Goal: Task Accomplishment & Management: Manage account settings

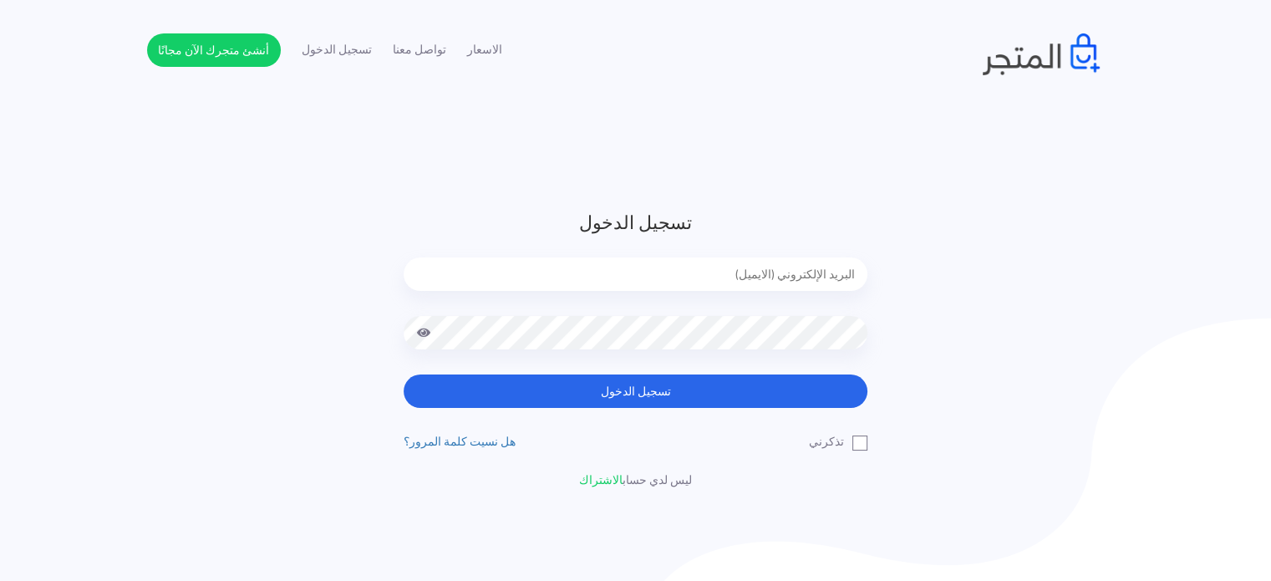
click at [595, 265] on input "email" at bounding box center [636, 273] width 464 height 33
click at [404, 374] on button "تسجيل الدخول" at bounding box center [636, 390] width 464 height 33
type input "[EMAIL_ADDRESS][DOMAIN_NAME]"
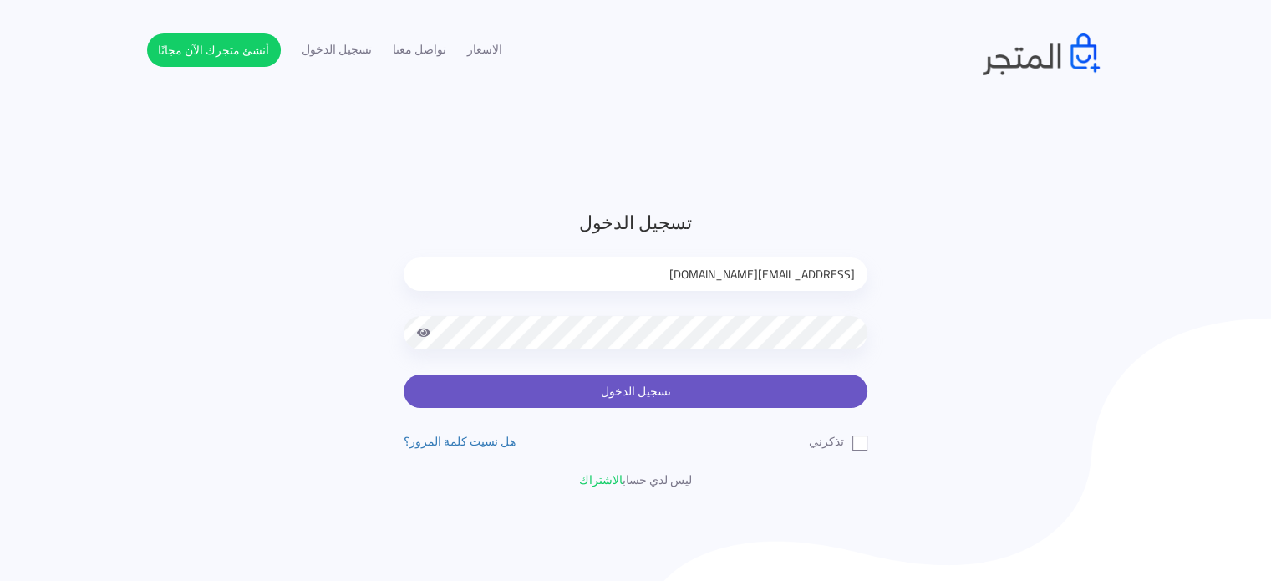
click at [644, 384] on button "تسجيل الدخول" at bounding box center [636, 390] width 464 height 33
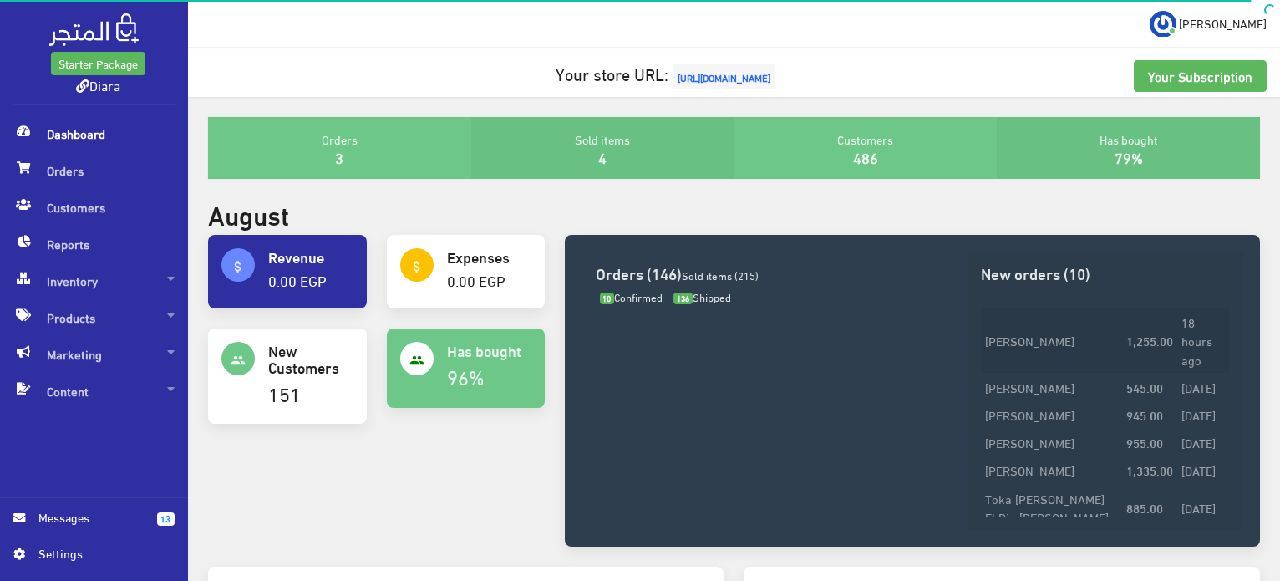
click at [1057, 327] on td "سوسن مصطفى حمدى حجازى" at bounding box center [1051, 340] width 141 height 65
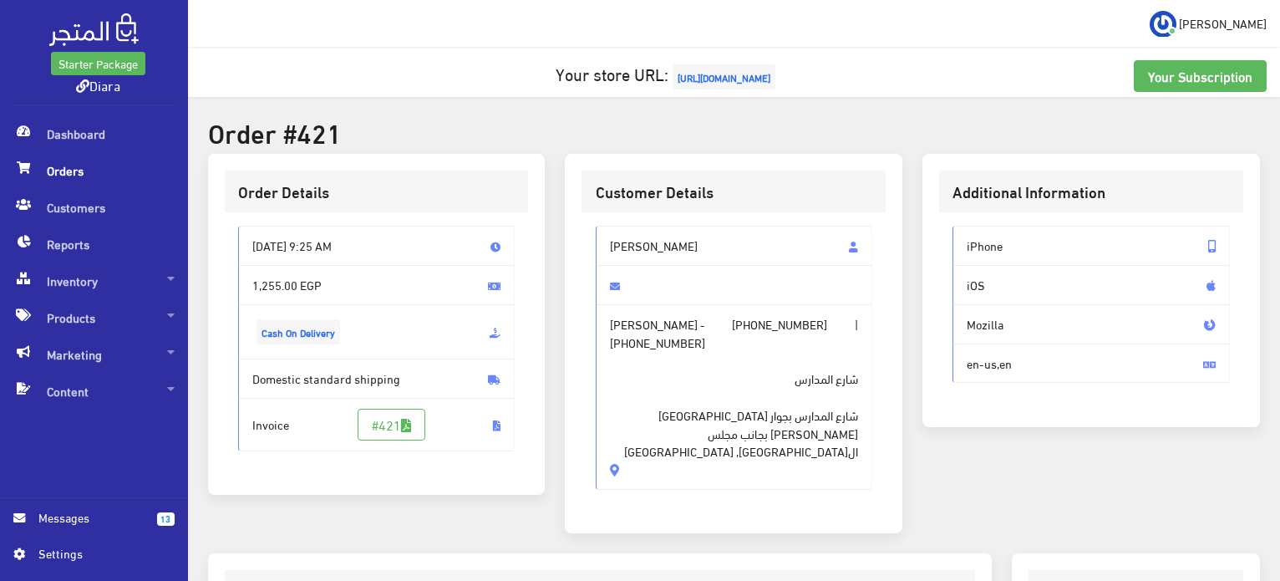
click at [709, 85] on span "[URL][DOMAIN_NAME]" at bounding box center [724, 76] width 103 height 25
click at [79, 306] on span "Products" at bounding box center [93, 317] width 161 height 37
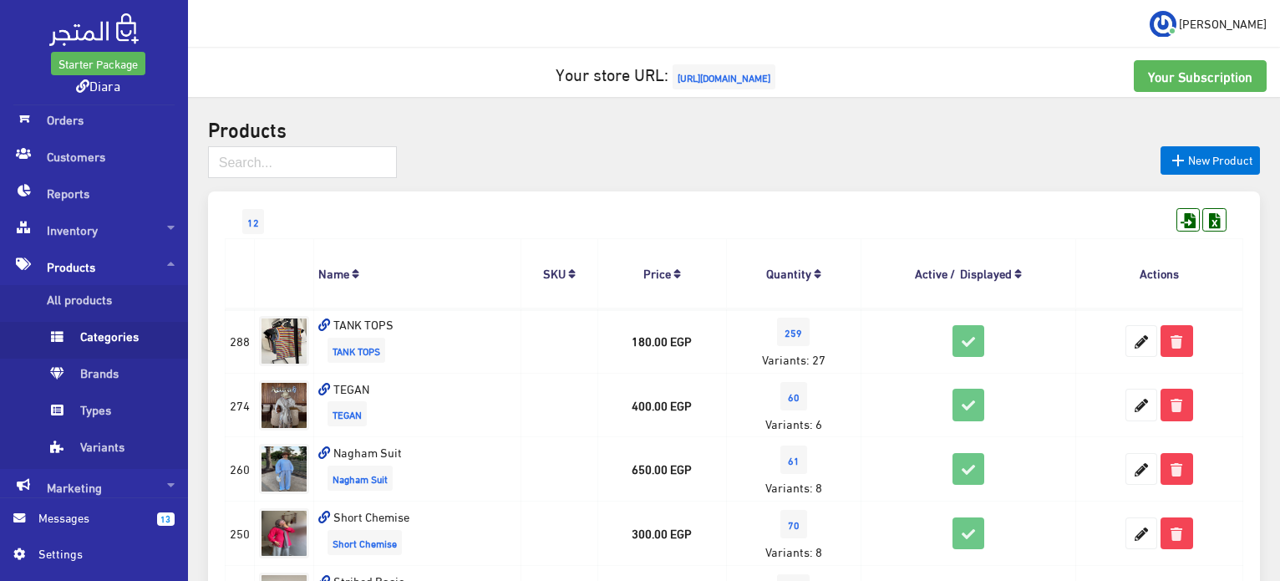
scroll to position [94, 0]
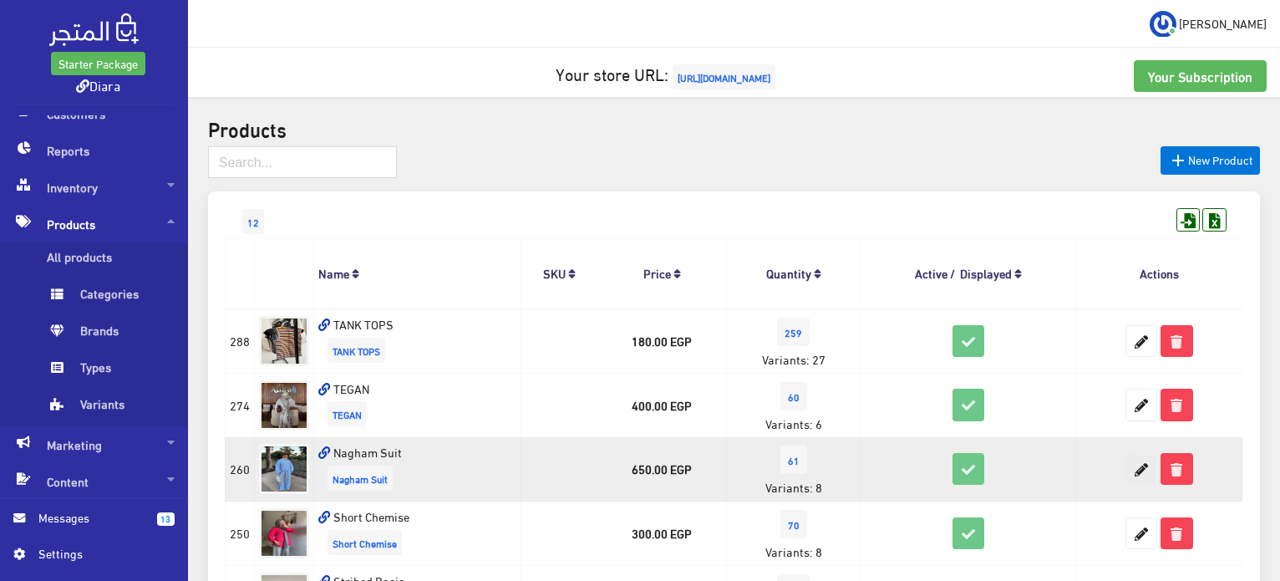
click at [1137, 467] on icon at bounding box center [1141, 469] width 30 height 30
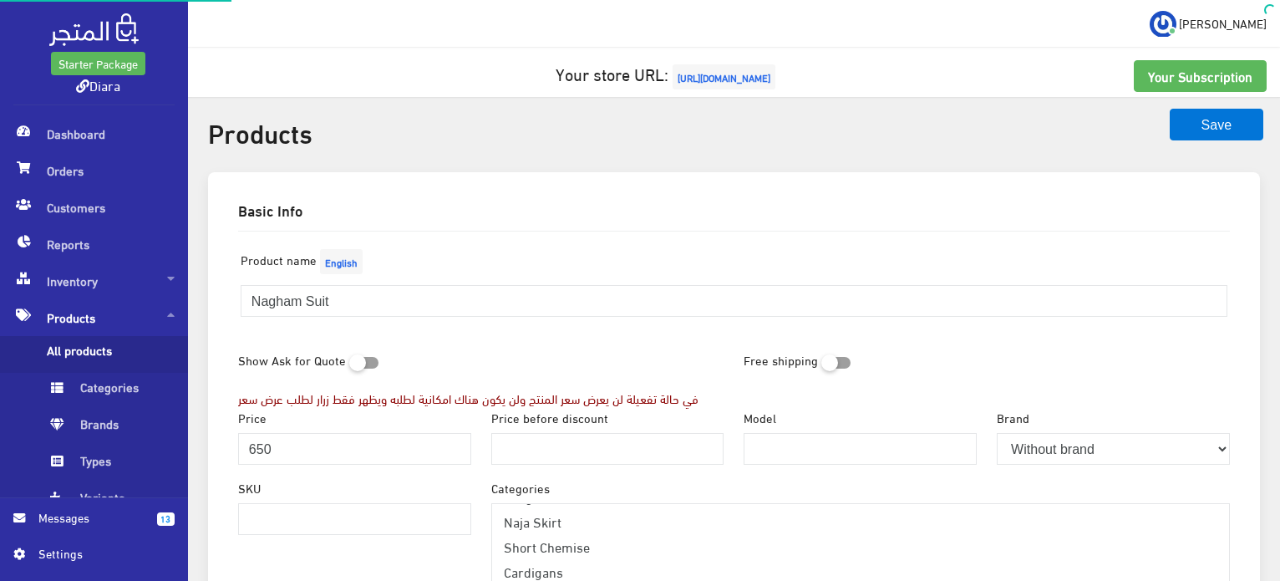
scroll to position [251, 0]
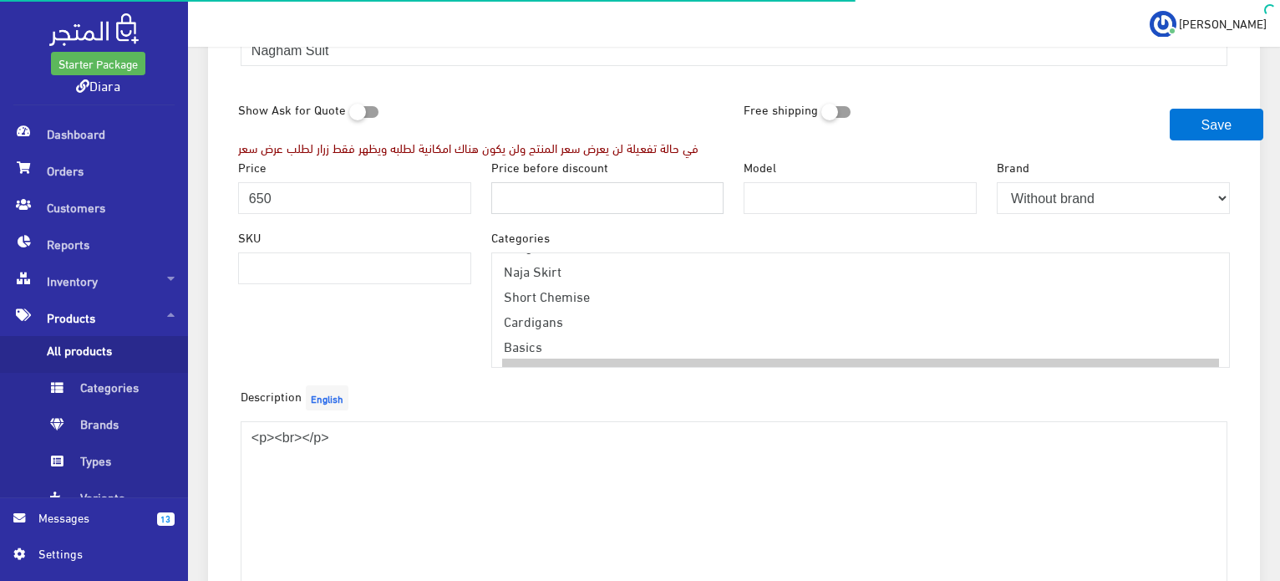
click at [544, 186] on input "Price before discount" at bounding box center [607, 198] width 233 height 32
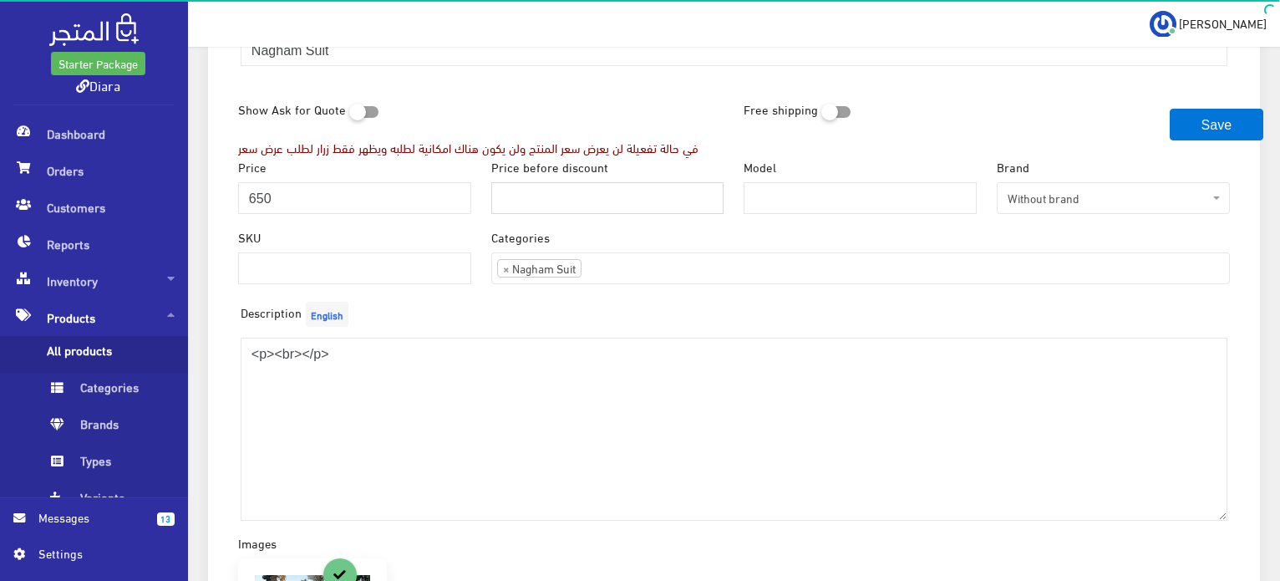
scroll to position [30, 0]
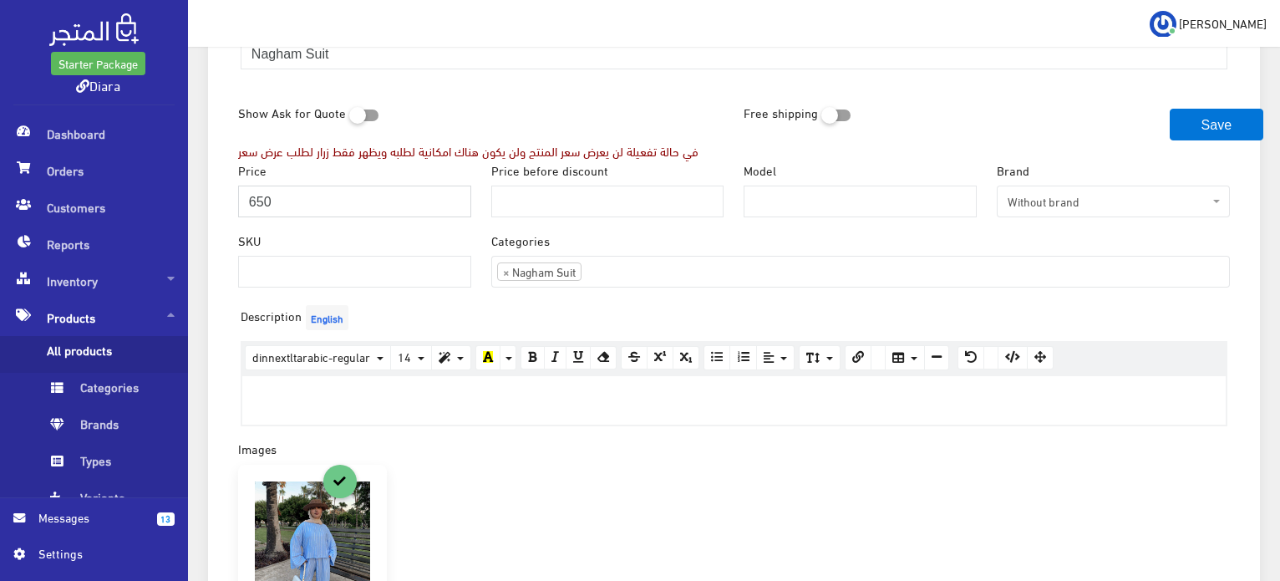
click at [277, 196] on input "650" at bounding box center [354, 202] width 233 height 32
type input "550"
click at [539, 216] on div "Price before discount" at bounding box center [607, 195] width 253 height 70
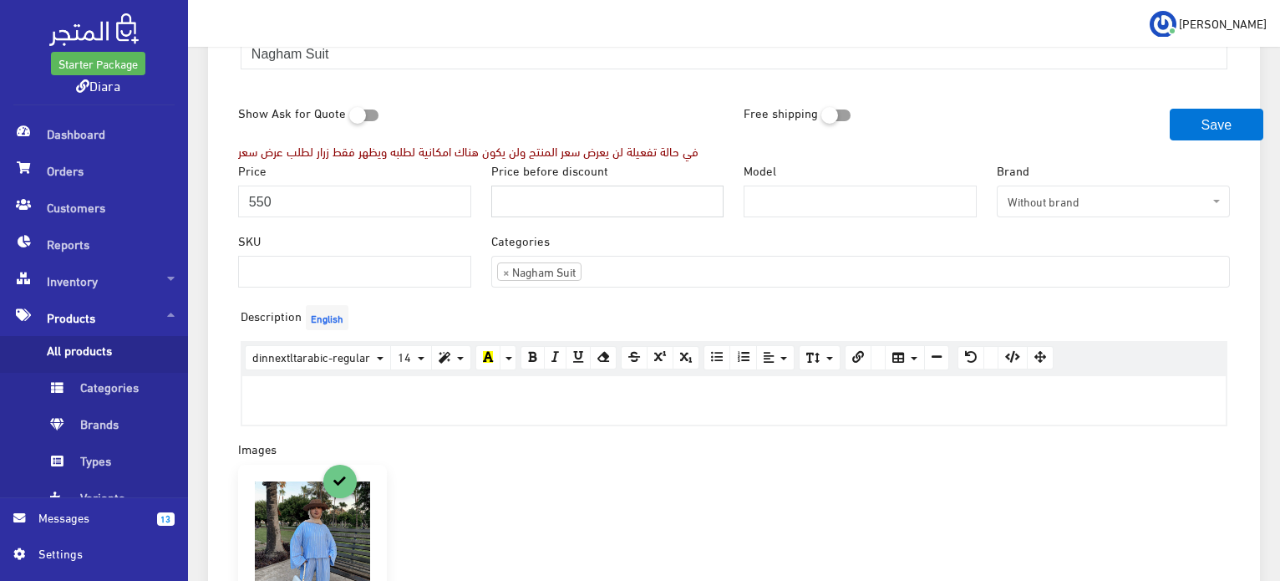
click at [543, 210] on input "Price before discount" at bounding box center [607, 202] width 233 height 32
type input "650"
click at [1228, 119] on button "Save" at bounding box center [1217, 125] width 94 height 32
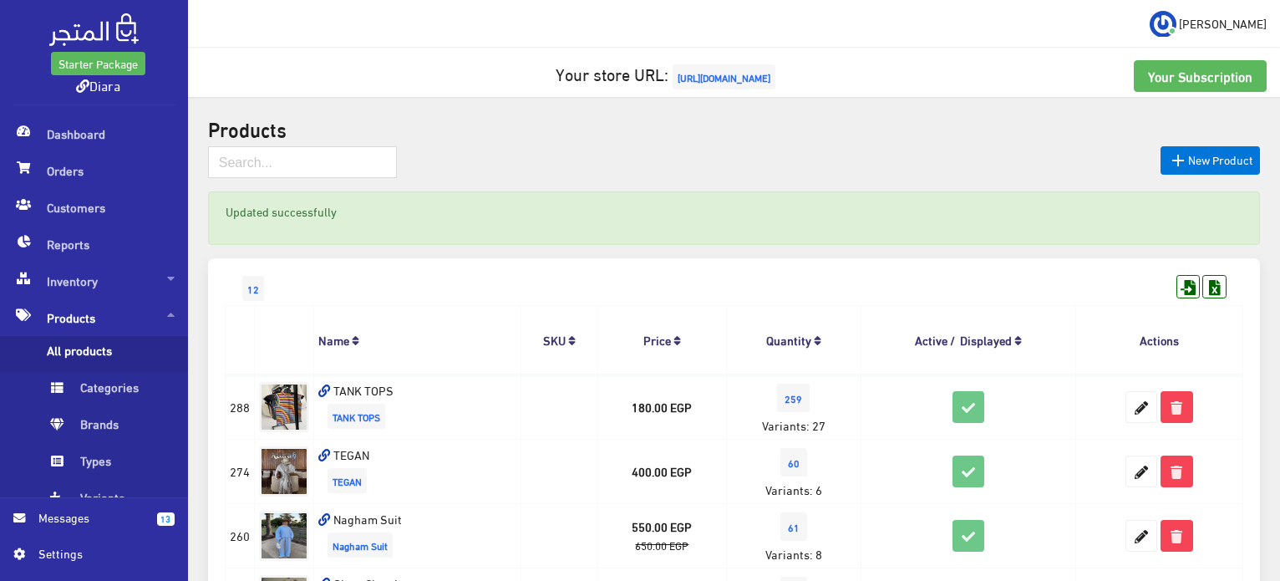
scroll to position [418, 0]
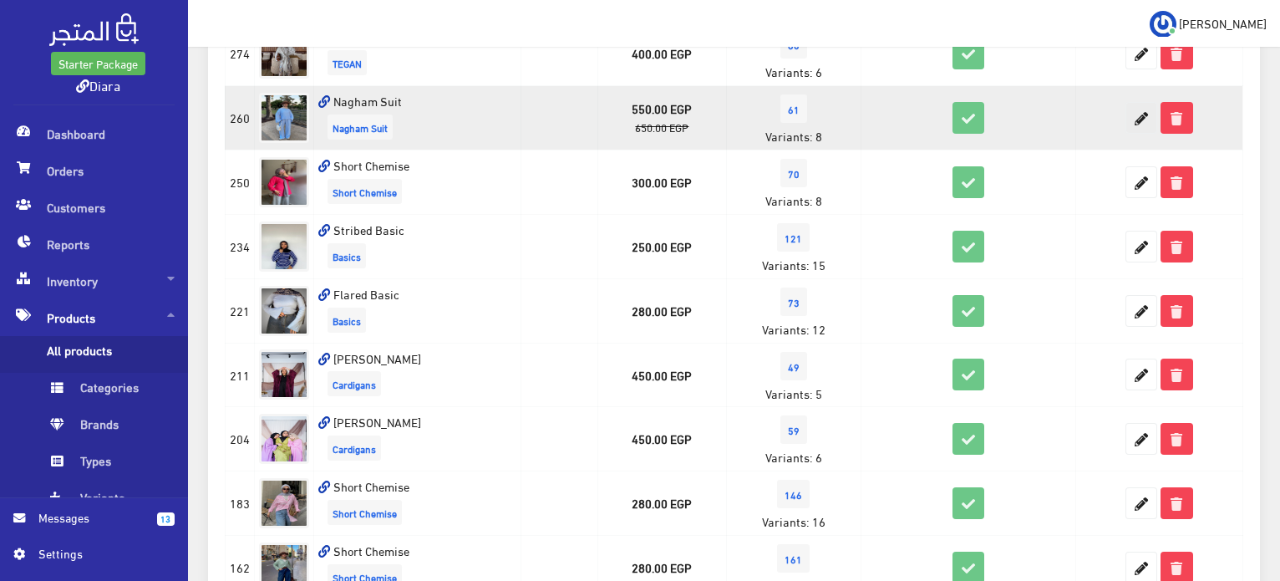
click at [1152, 113] on icon at bounding box center [1141, 118] width 30 height 30
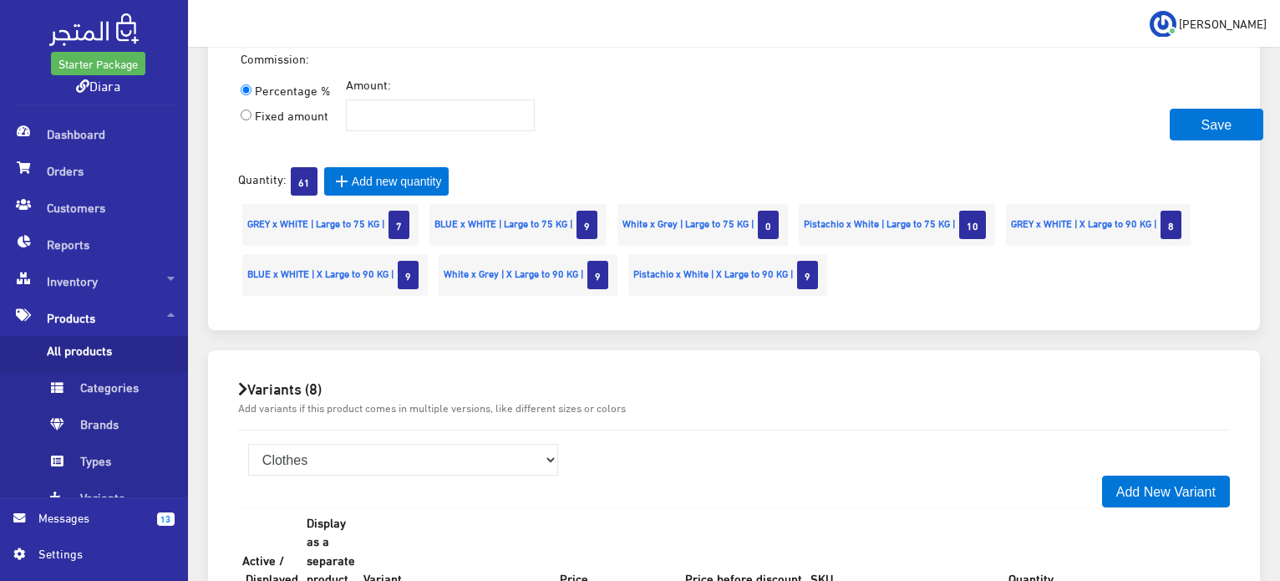
scroll to position [1588, 0]
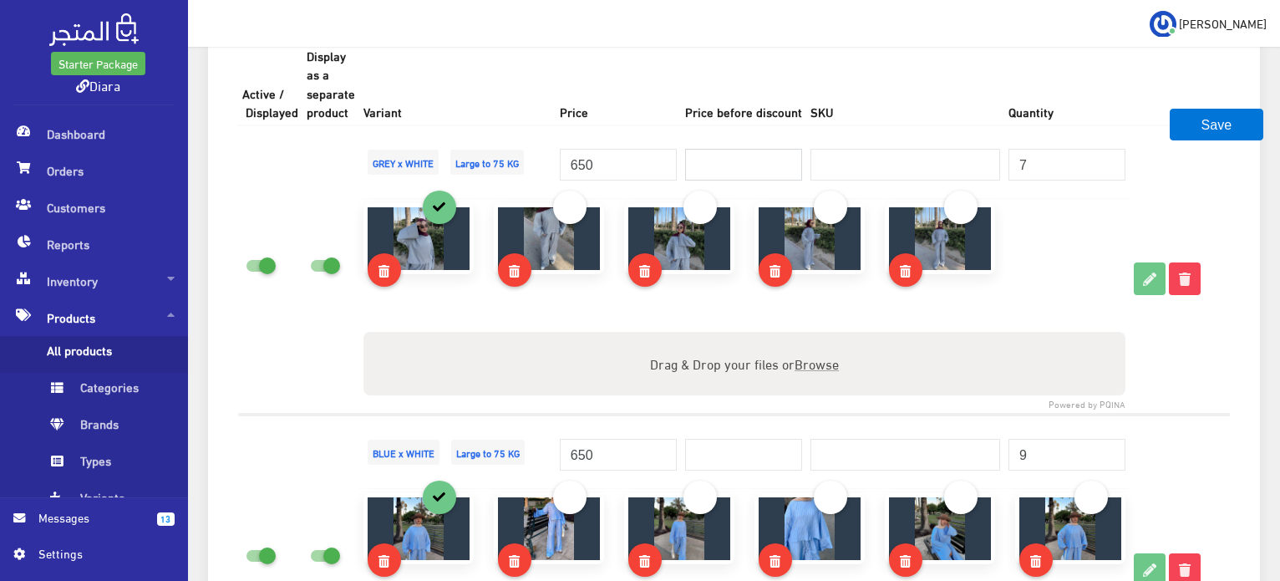
click at [699, 166] on input "number" at bounding box center [743, 165] width 117 height 32
click at [668, 165] on input "650" at bounding box center [618, 165] width 117 height 32
type input "550"
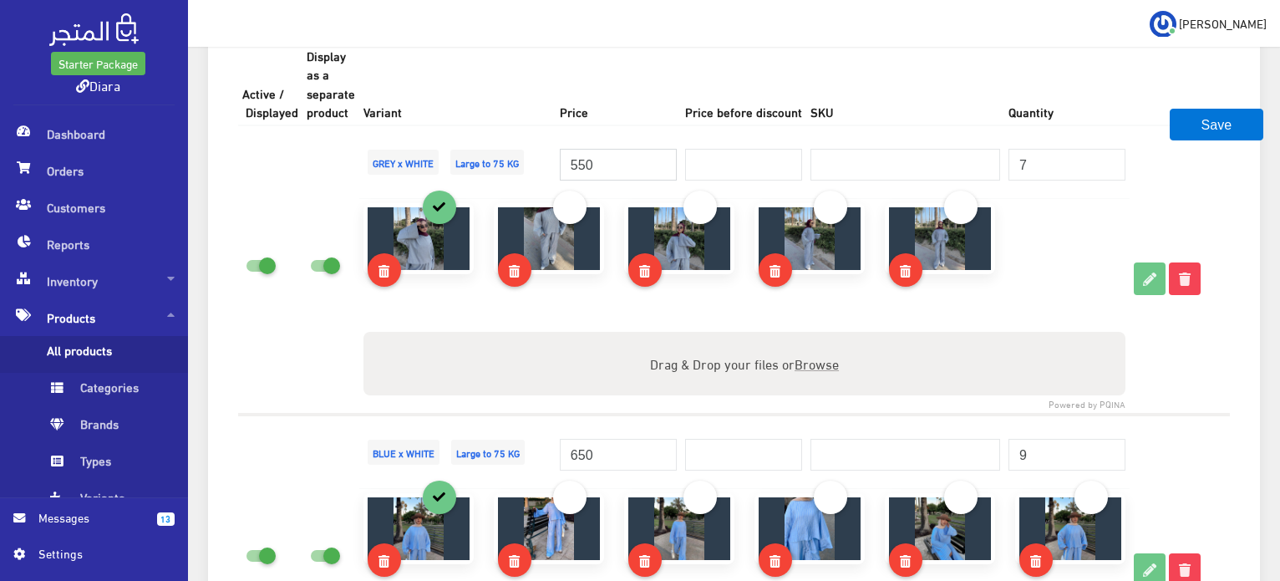
click at [578, 161] on input "550" at bounding box center [618, 165] width 117 height 32
drag, startPoint x: 619, startPoint y: 169, endPoint x: 621, endPoint y: 160, distance: 9.3
click at [618, 169] on input "number" at bounding box center [618, 165] width 117 height 32
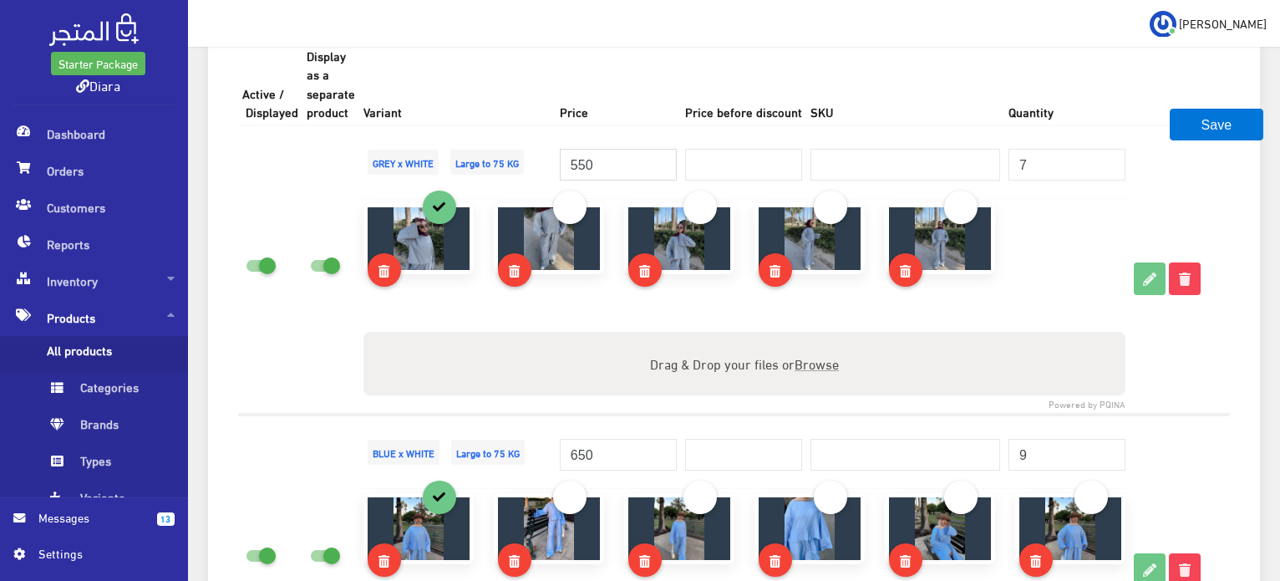
click at [587, 156] on input "550" at bounding box center [618, 165] width 117 height 32
type input "550"
click at [606, 450] on input "650" at bounding box center [618, 455] width 117 height 32
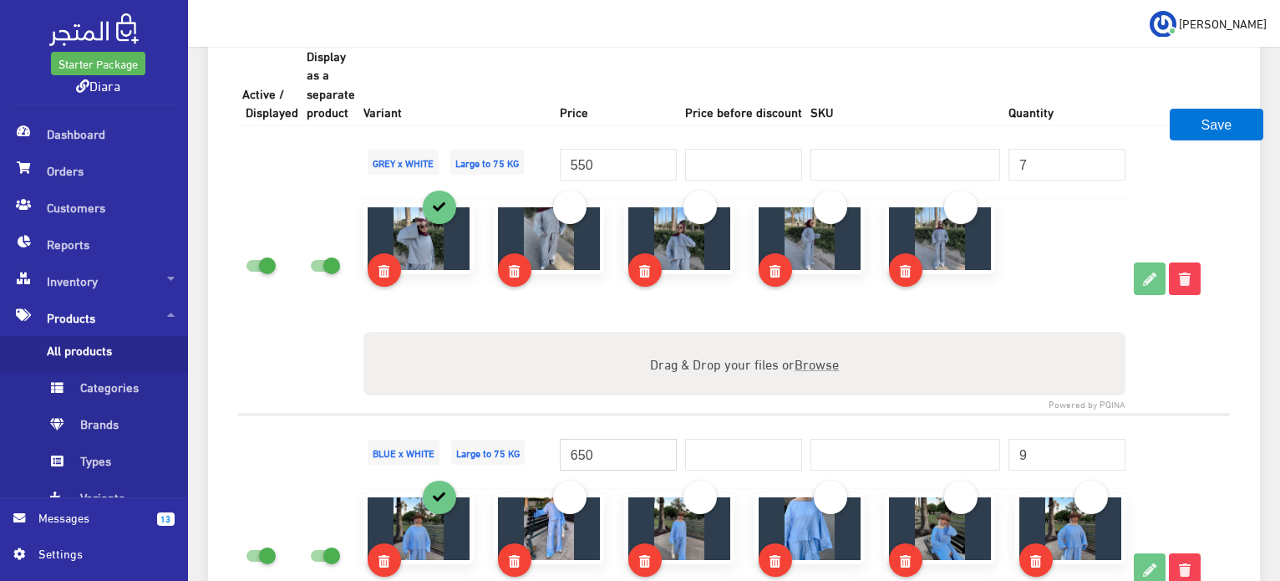
click at [605, 450] on input "650" at bounding box center [618, 455] width 117 height 32
paste input "5"
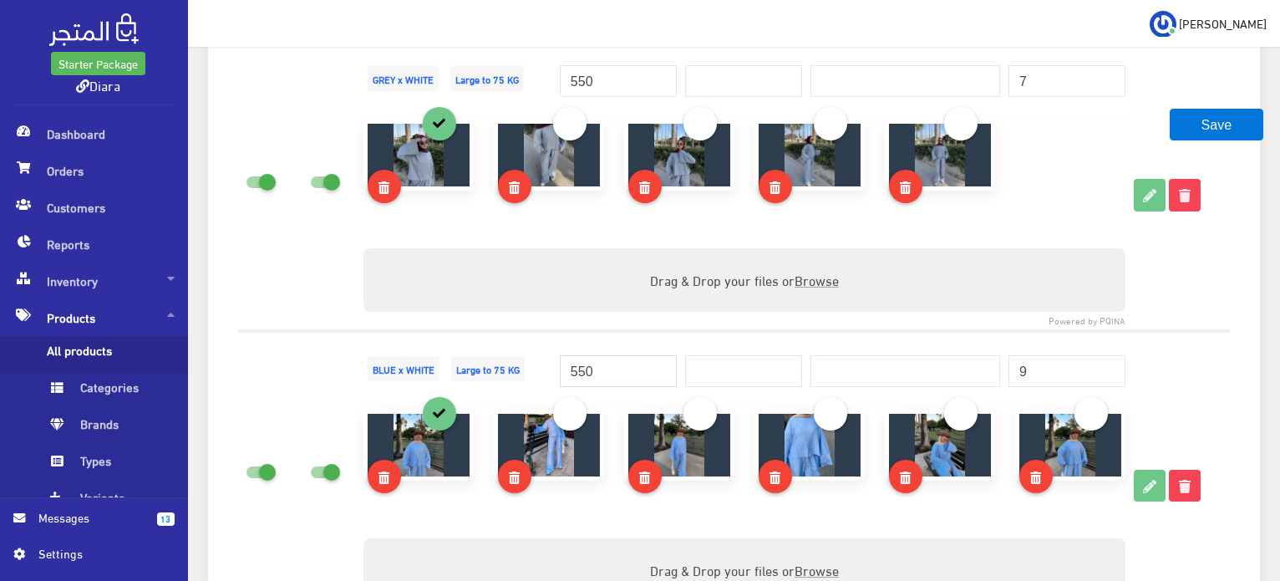
scroll to position [1922, 0]
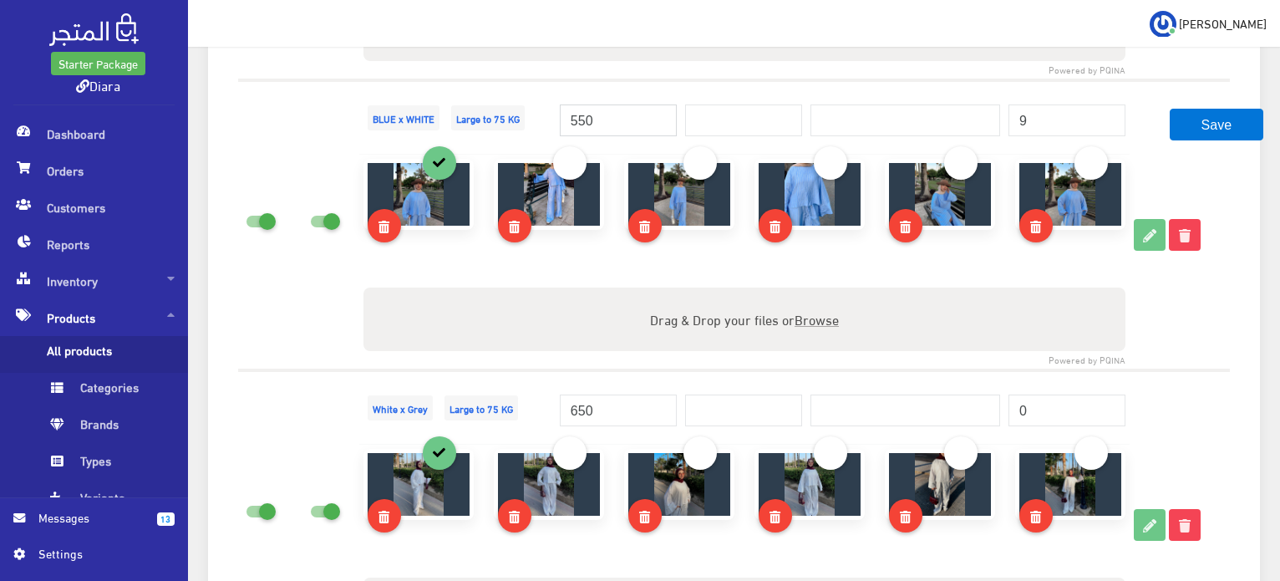
type input "550"
click at [603, 404] on input "650" at bounding box center [618, 410] width 117 height 32
paste input "5"
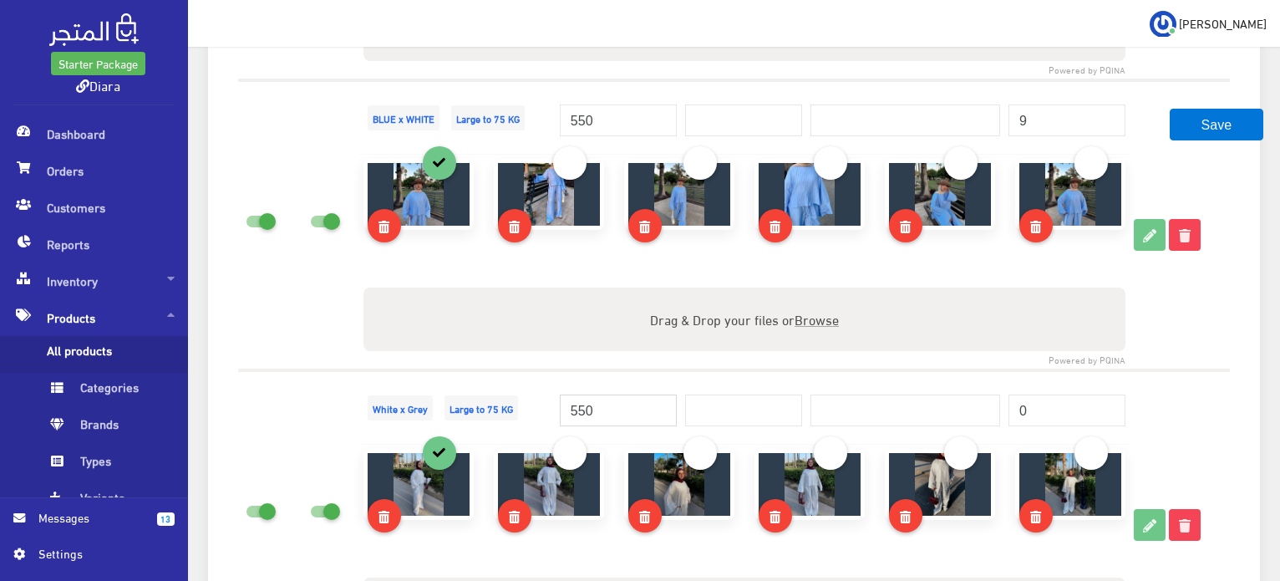
type input "550"
click at [293, 408] on td at bounding box center [270, 515] width 64 height 290
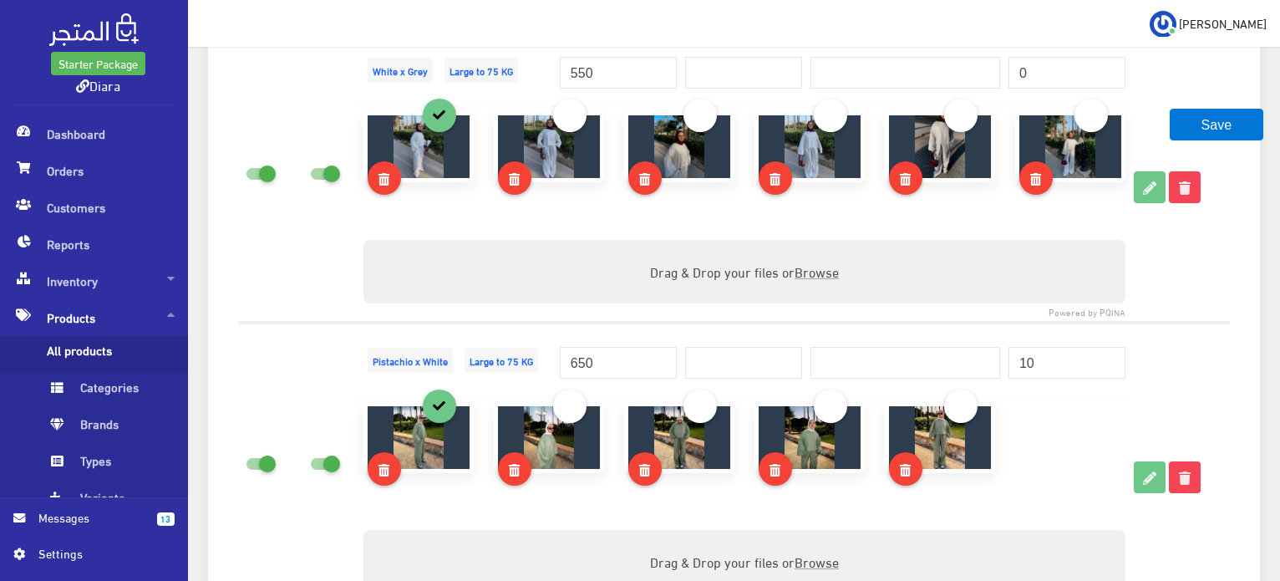
scroll to position [2256, 0]
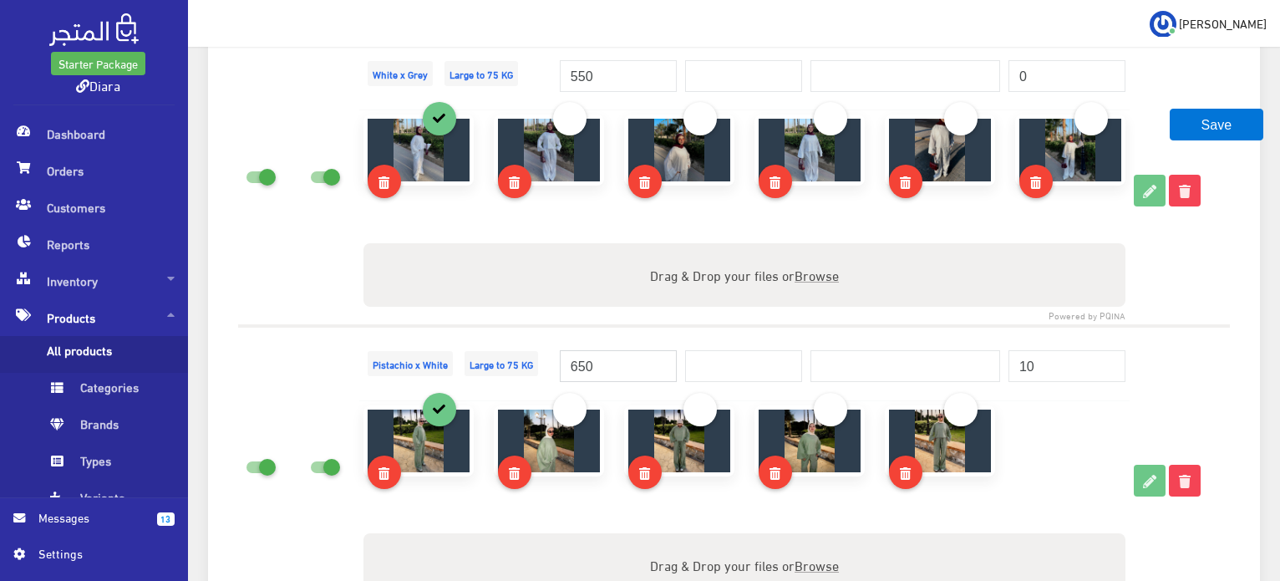
click at [595, 357] on input "650" at bounding box center [618, 366] width 117 height 32
paste input "5"
type input "550"
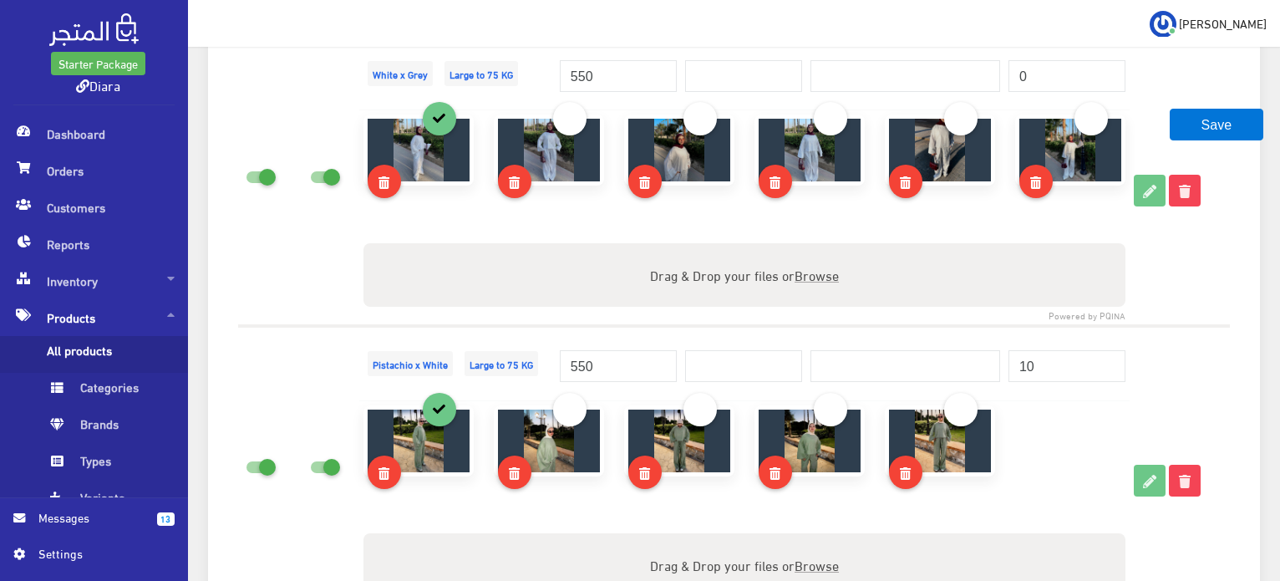
click at [550, 342] on td "Pistachio x White Large to 75 KG" at bounding box center [457, 363] width 196 height 74
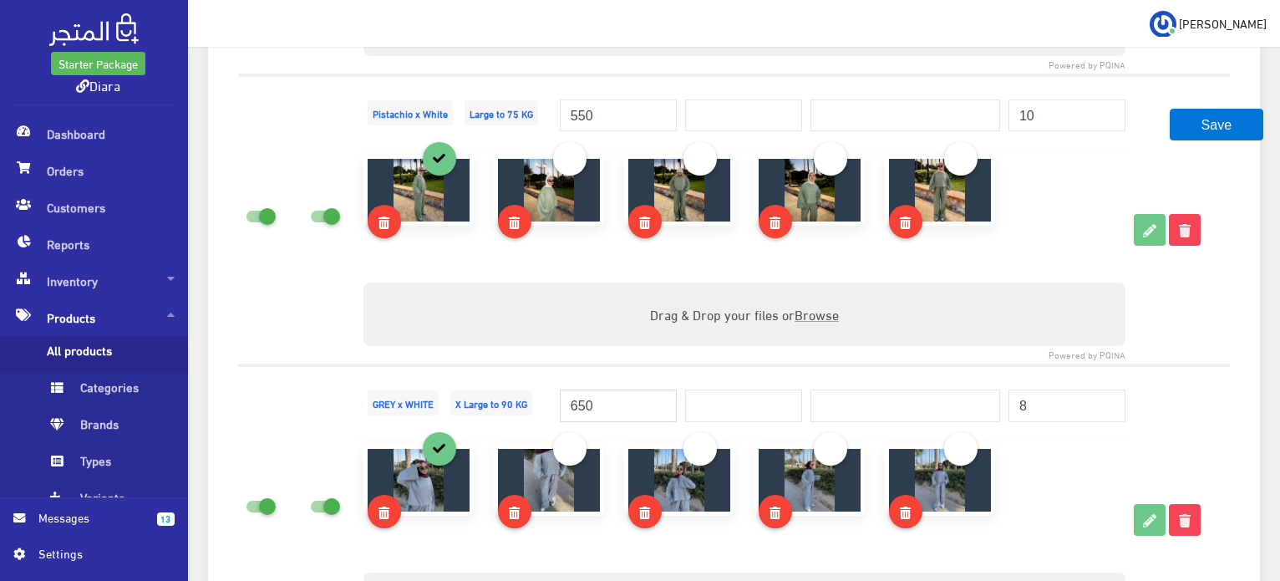
click at [592, 416] on input "650" at bounding box center [618, 405] width 117 height 32
click at [590, 411] on input "650" at bounding box center [618, 405] width 117 height 32
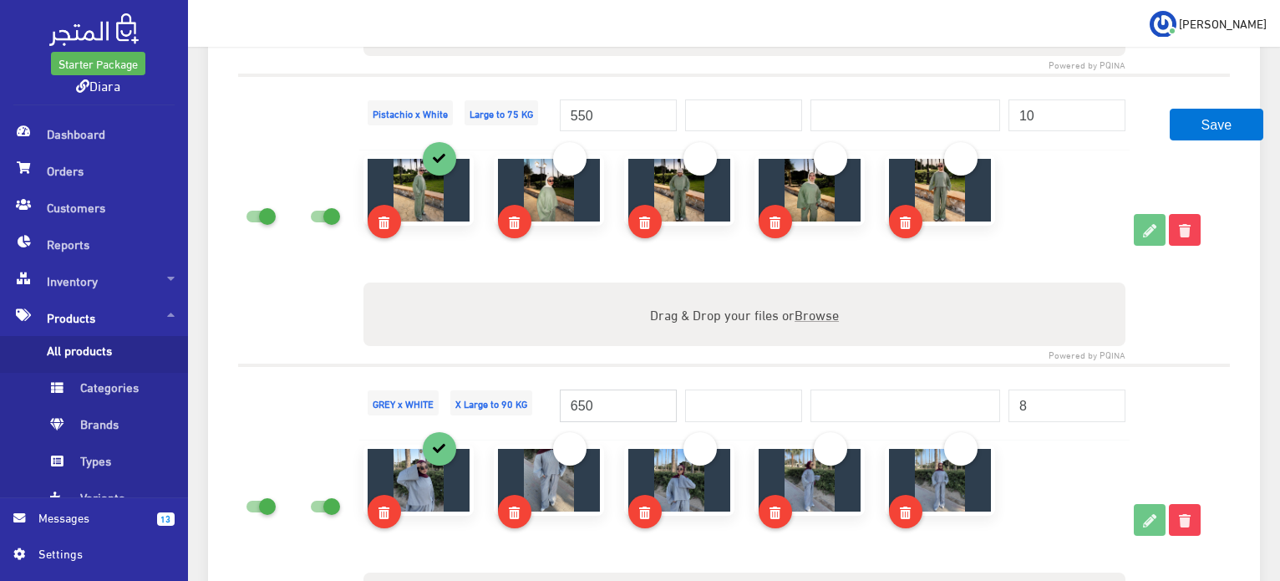
paste input "5"
type input "550"
click at [548, 365] on td "GREY x WHITE X Large to 90 KG" at bounding box center [457, 402] width 196 height 74
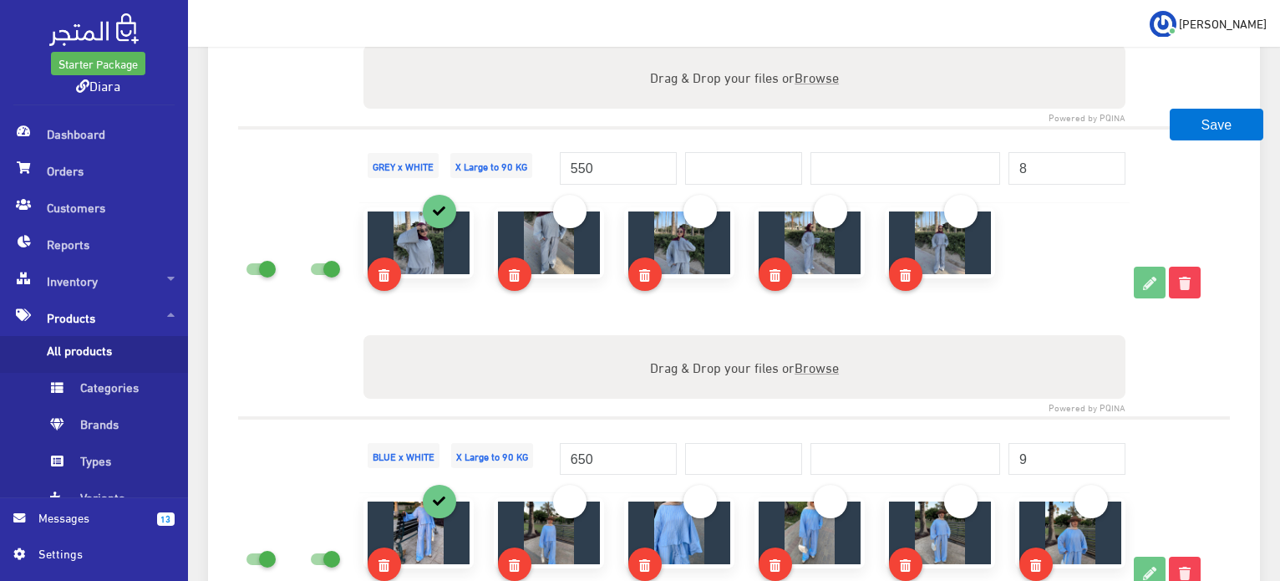
scroll to position [2758, 0]
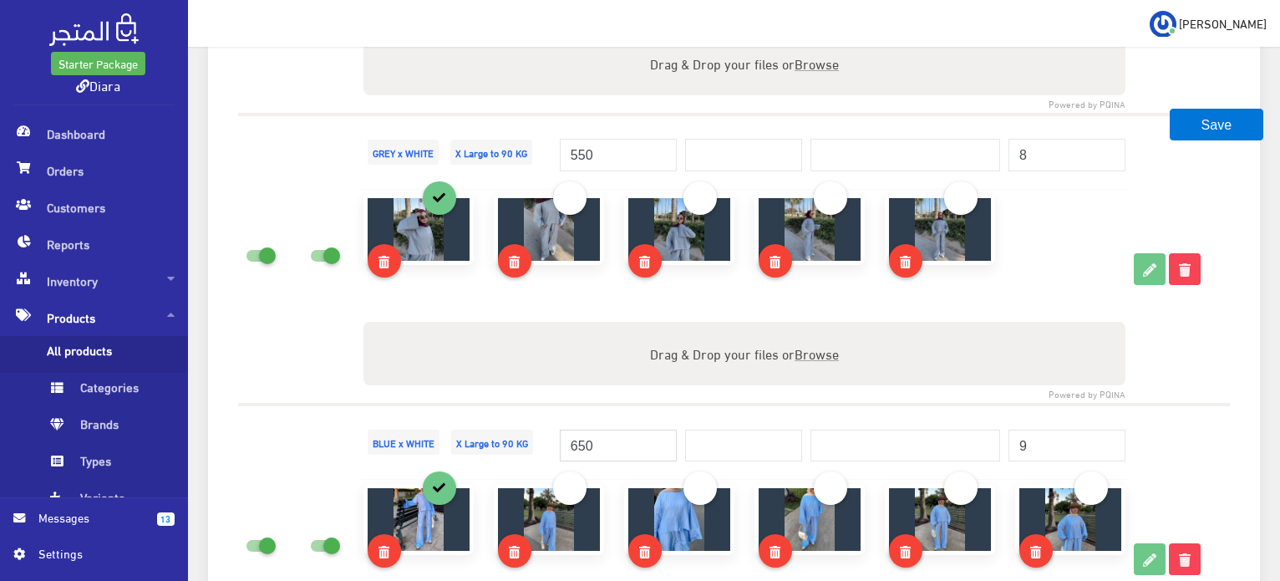
click at [588, 450] on input "650" at bounding box center [618, 446] width 117 height 32
paste input "5"
type input "550"
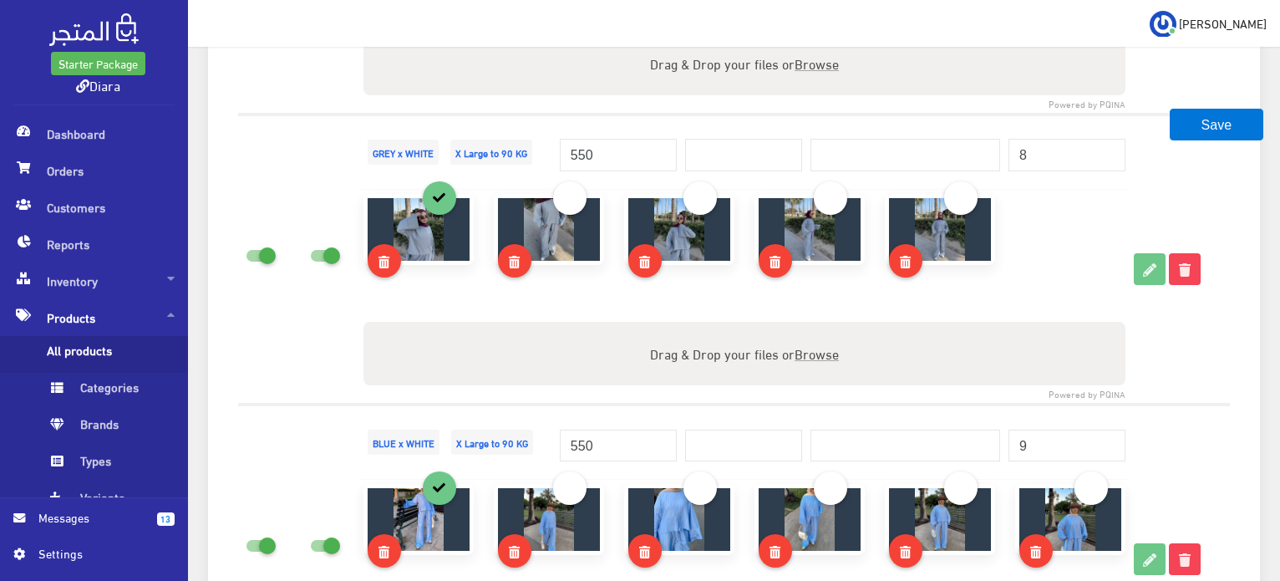
click at [578, 404] on td "550" at bounding box center [618, 441] width 125 height 74
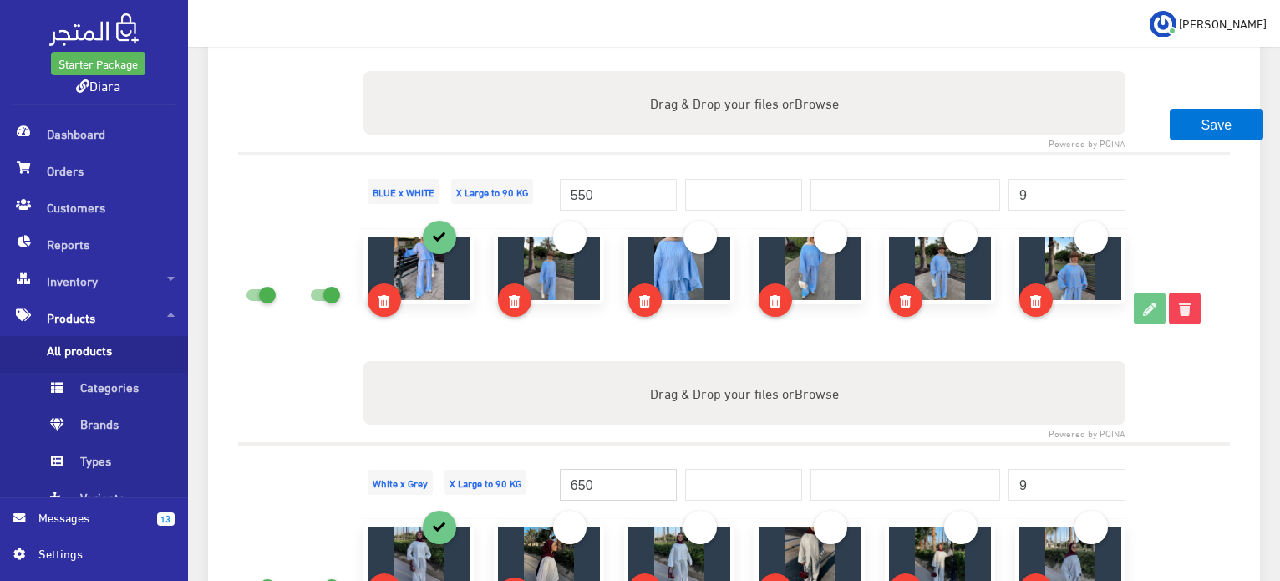
click at [577, 473] on input "650" at bounding box center [618, 485] width 117 height 32
click at [577, 472] on input "650" at bounding box center [618, 485] width 117 height 32
paste input "5"
type input "550"
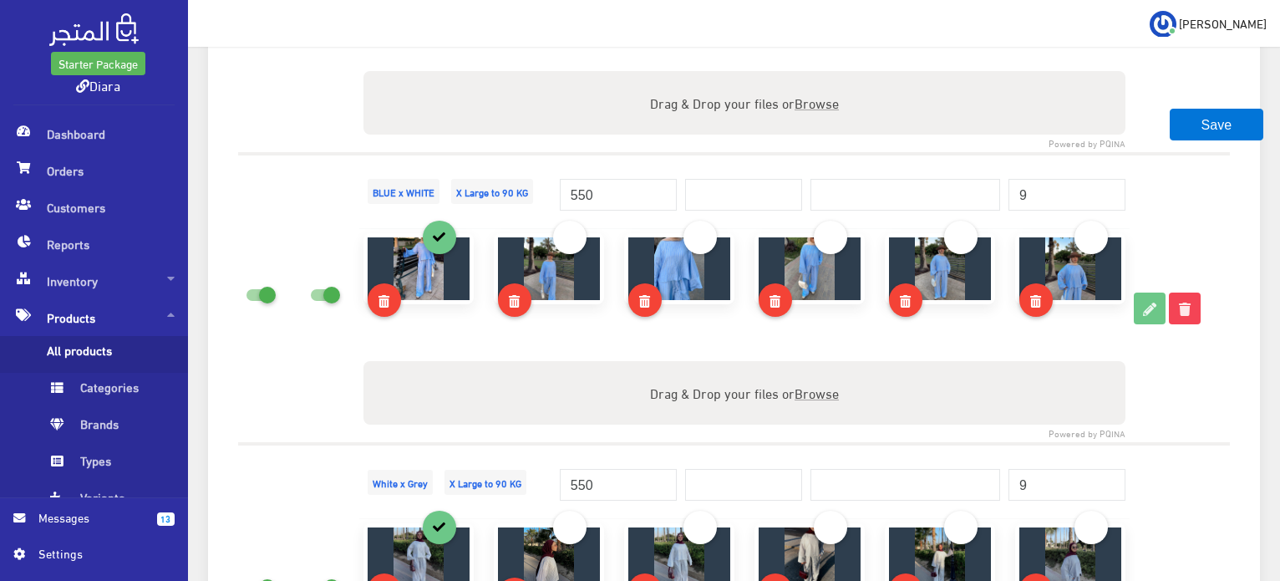
click at [573, 444] on td "550" at bounding box center [618, 481] width 125 height 74
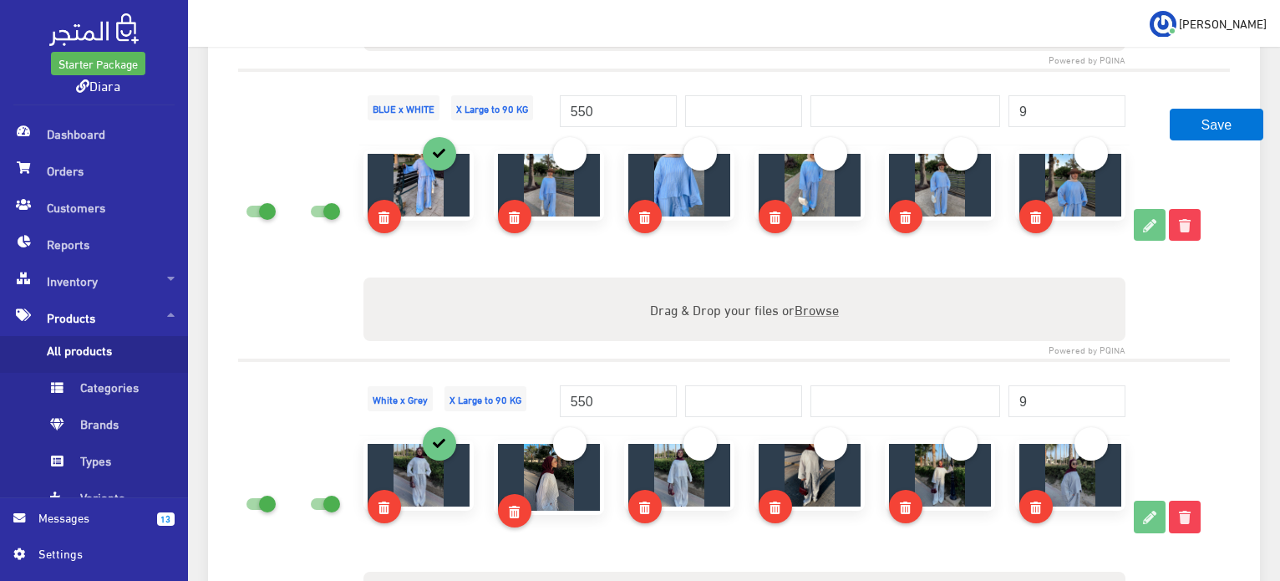
scroll to position [3343, 0]
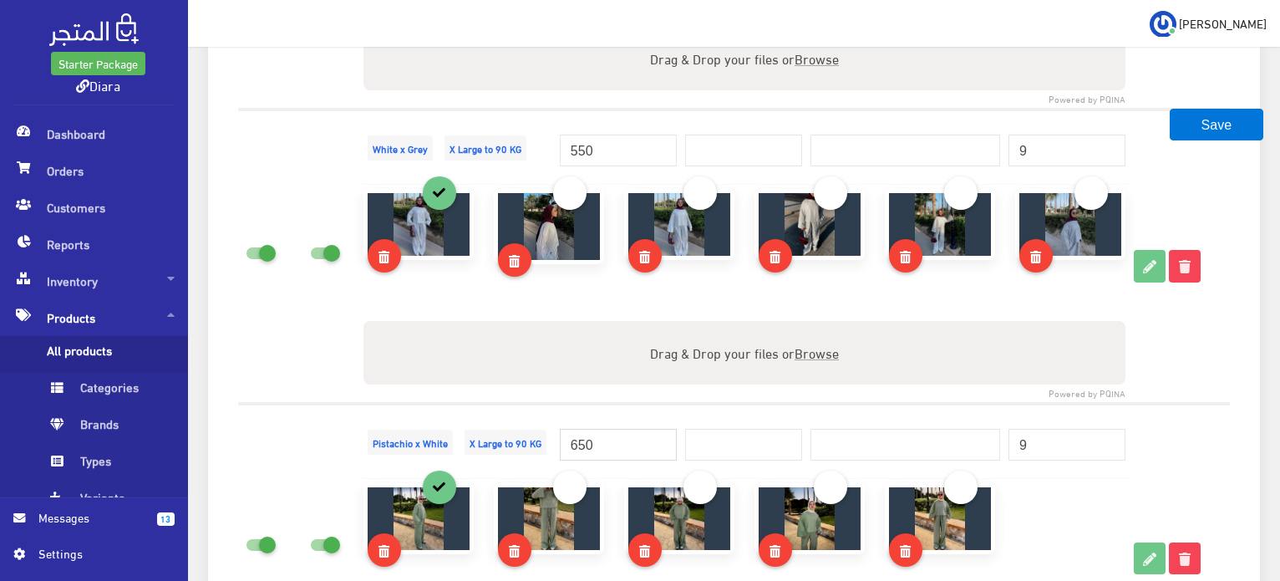
click at [572, 435] on input "650" at bounding box center [618, 445] width 117 height 32
paste input "5"
type input "550"
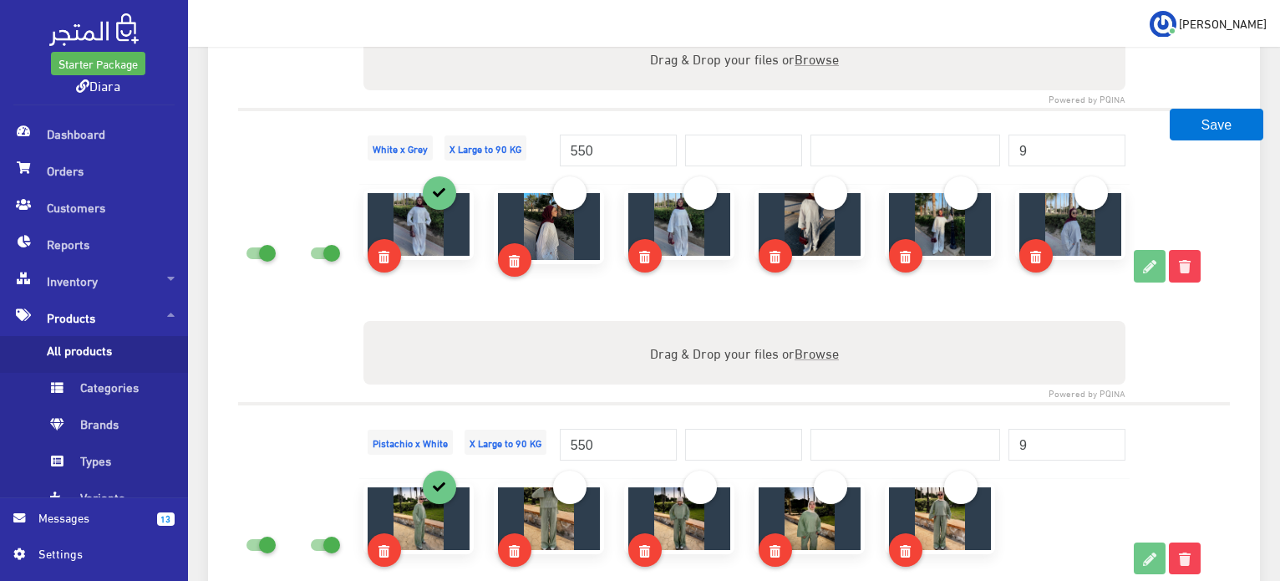
click at [578, 417] on div "550" at bounding box center [618, 434] width 117 height 50
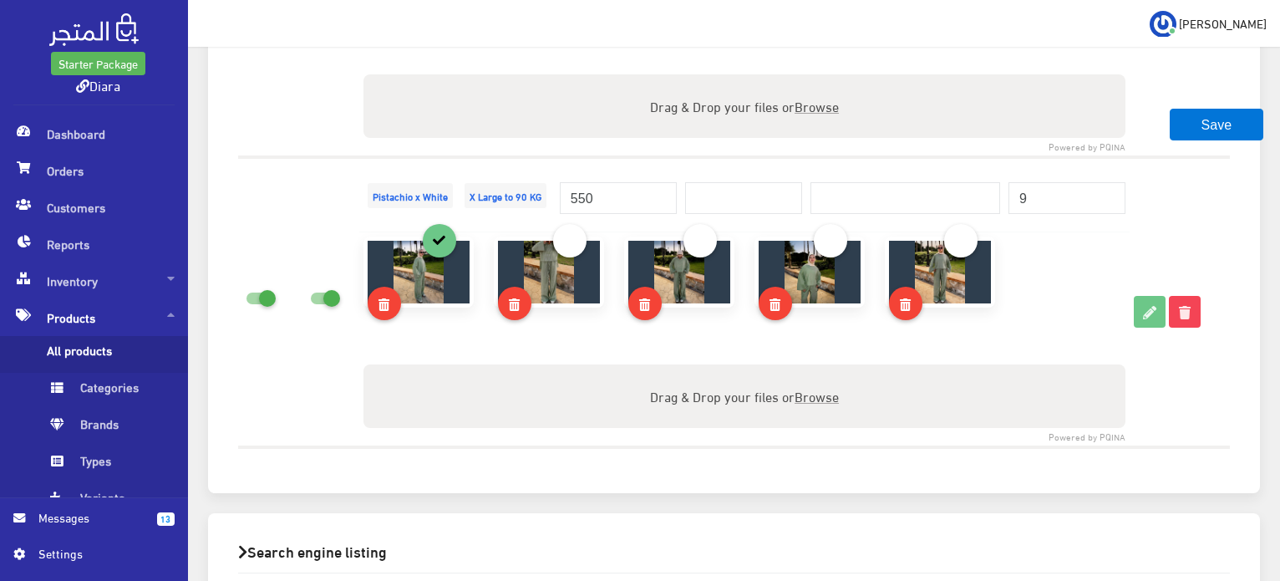
scroll to position [3593, 0]
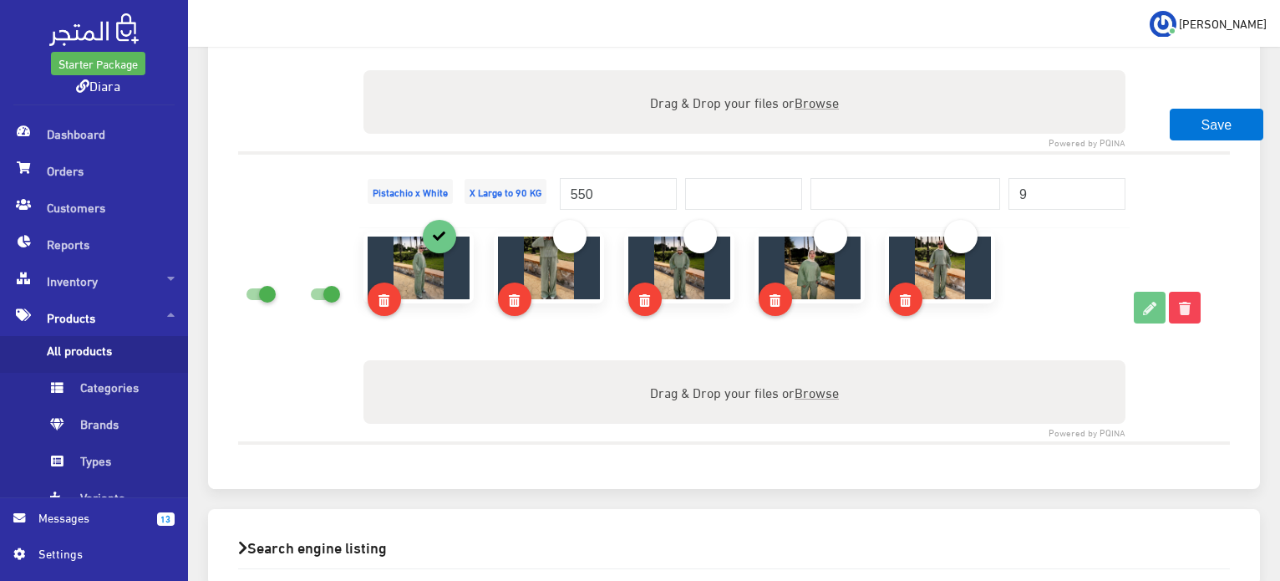
click at [728, 203] on td at bounding box center [743, 190] width 125 height 74
click at [732, 192] on input "number" at bounding box center [743, 194] width 117 height 32
click at [691, 178] on input "650" at bounding box center [743, 194] width 117 height 32
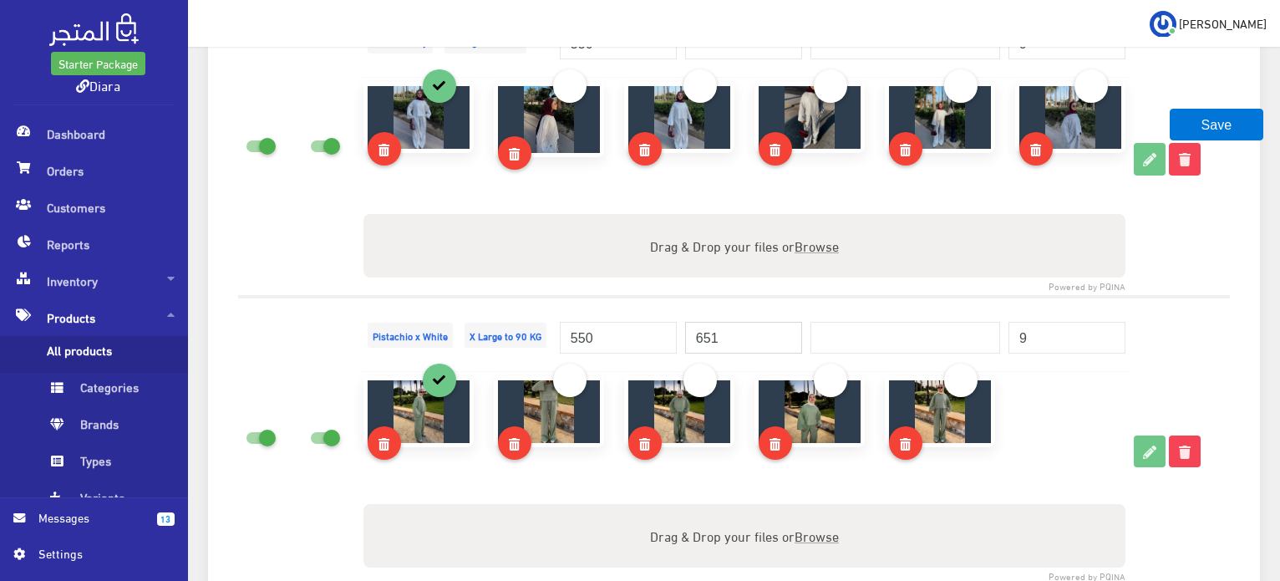
scroll to position [3343, 0]
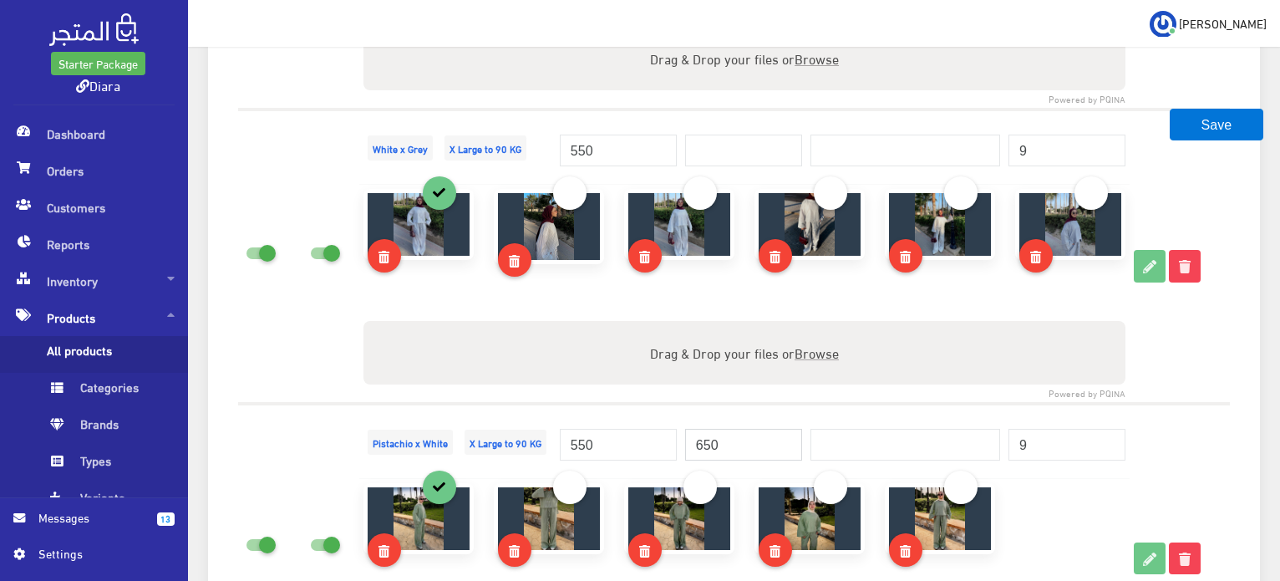
type input "650"
click at [735, 140] on input "number" at bounding box center [743, 151] width 117 height 32
paste input "650"
type input "650"
click at [336, 109] on td at bounding box center [331, 256] width 57 height 294
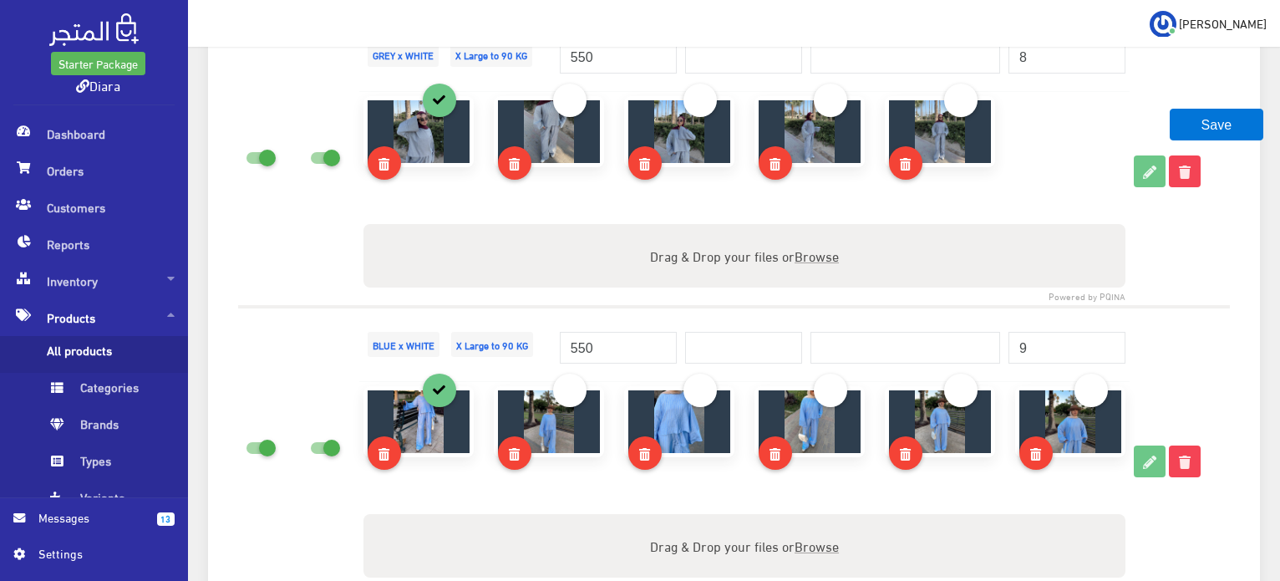
scroll to position [2850, 0]
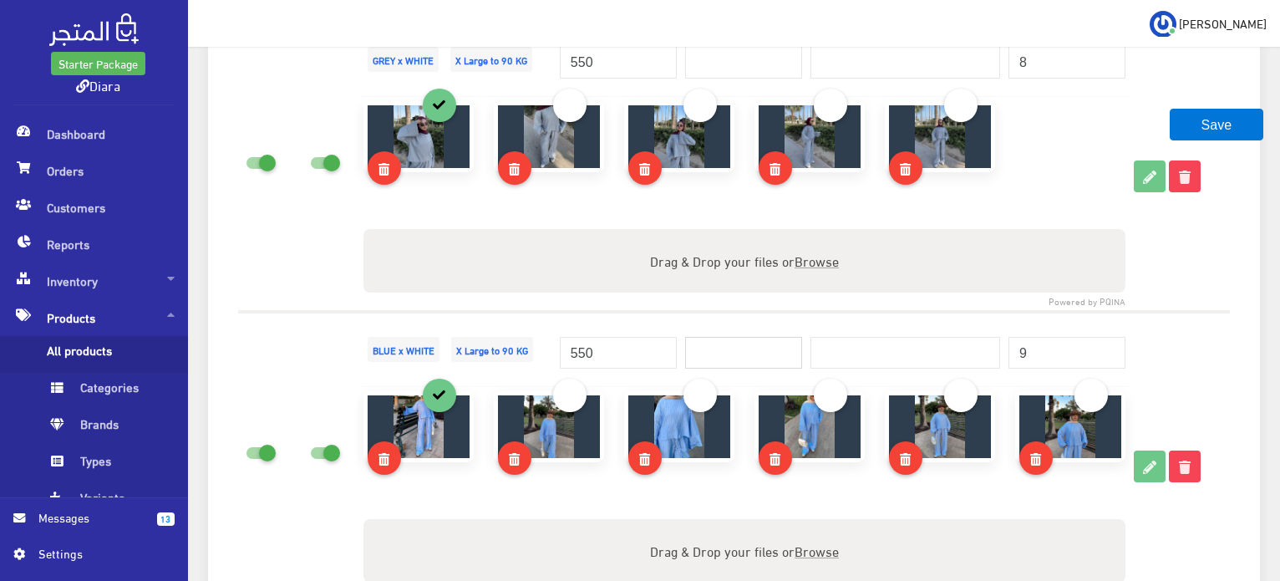
click at [699, 339] on input "number" at bounding box center [743, 353] width 117 height 32
paste input "650"
type input "650"
click at [706, 63] on input "number" at bounding box center [743, 62] width 117 height 32
paste input "650"
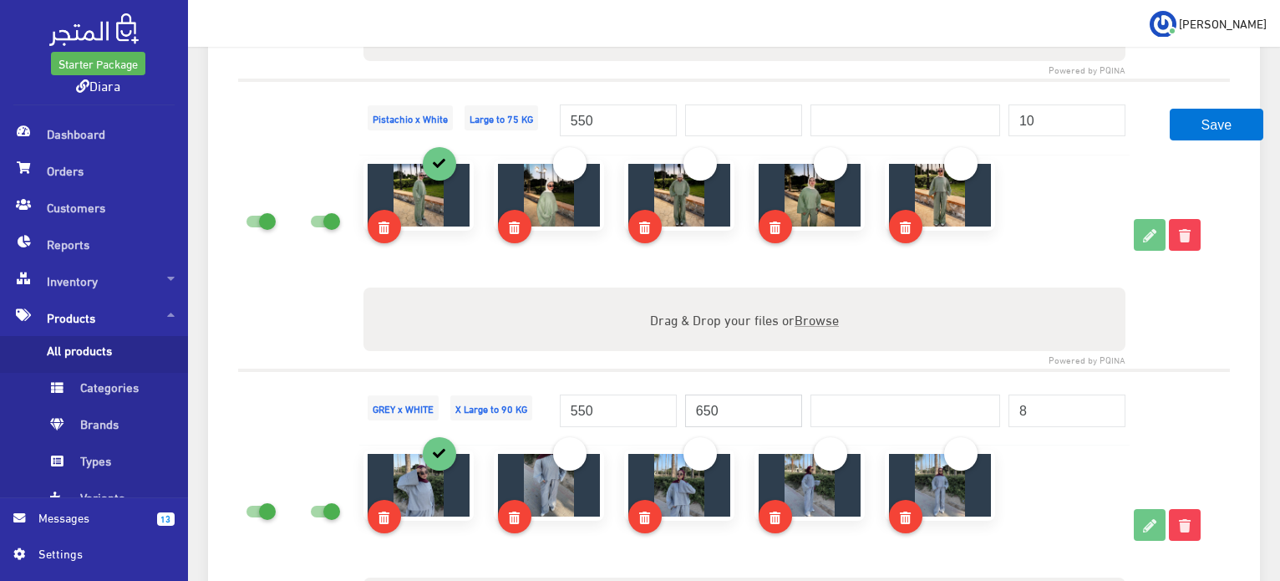
scroll to position [2487, 0]
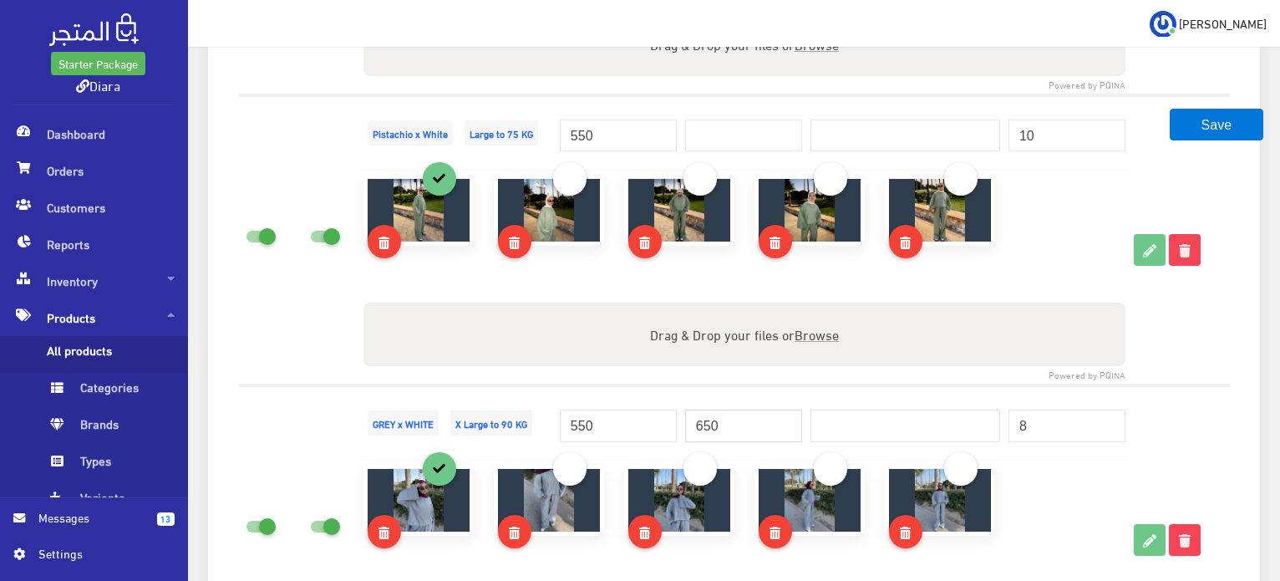
type input "650"
click at [760, 143] on input "number" at bounding box center [743, 135] width 117 height 32
paste input "650"
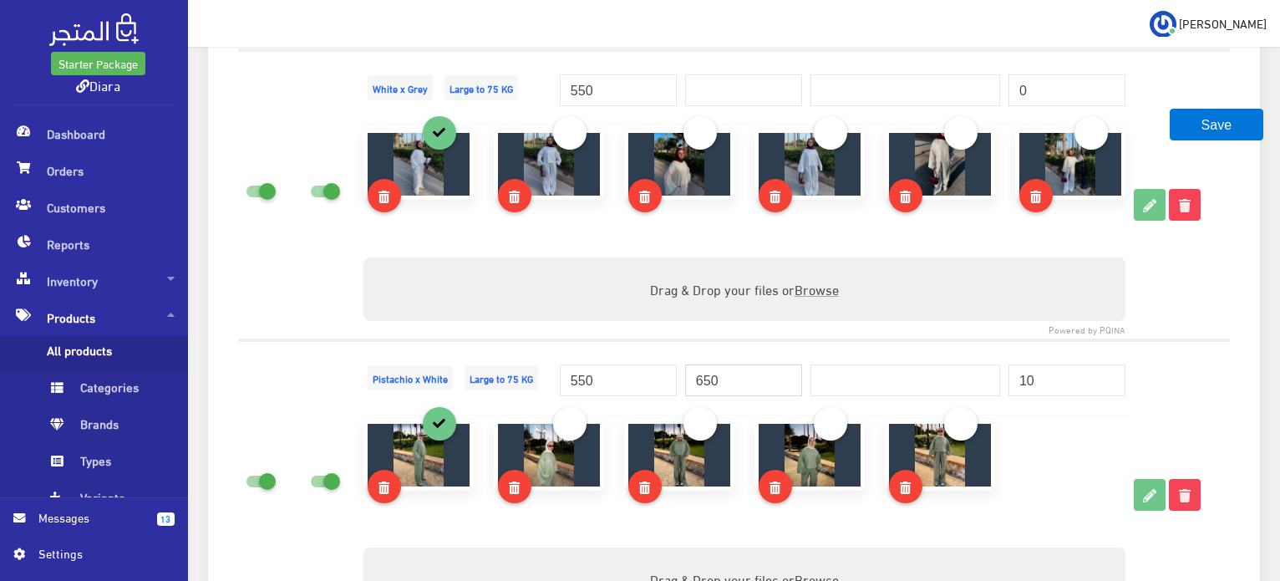
scroll to position [2193, 0]
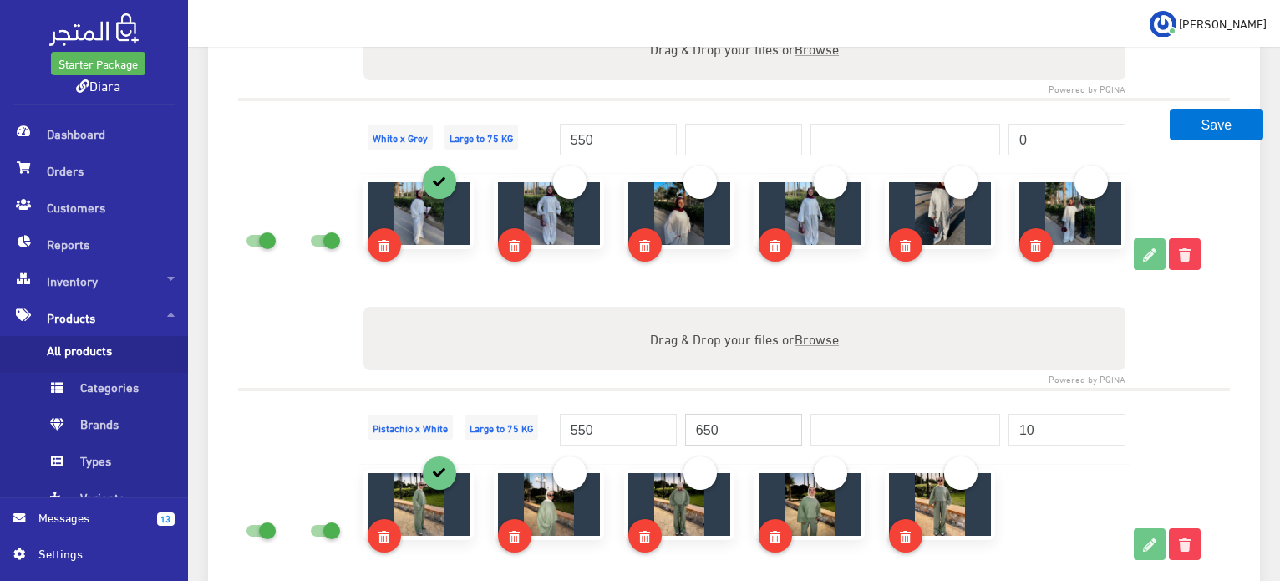
type input "650"
click at [735, 140] on input "number" at bounding box center [743, 140] width 117 height 32
paste input "650"
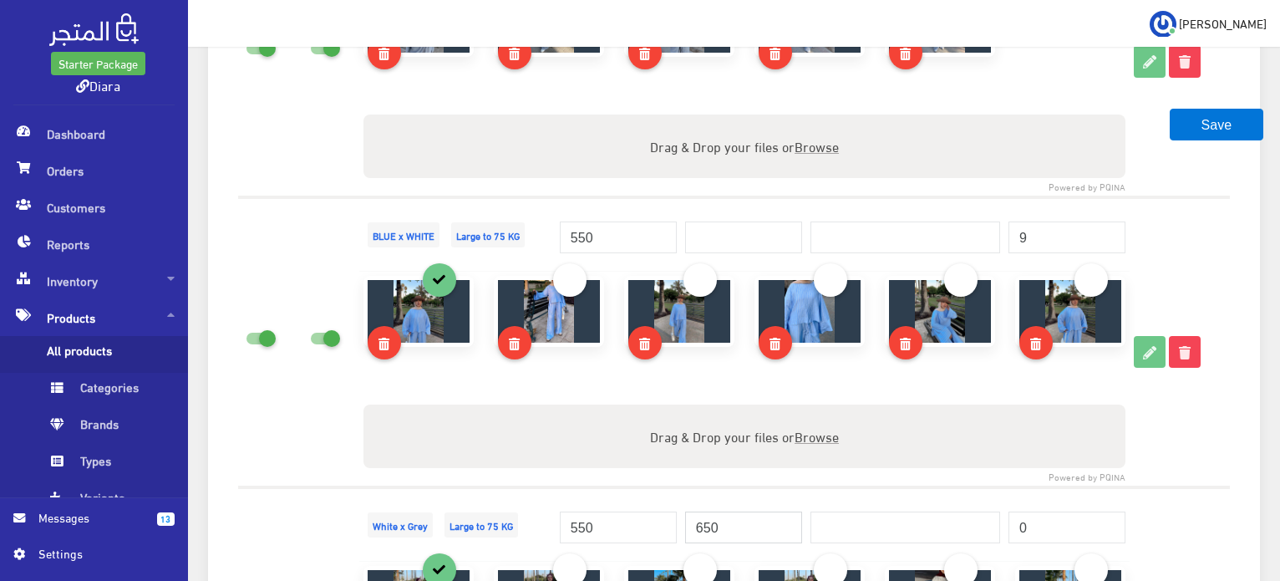
scroll to position [1756, 0]
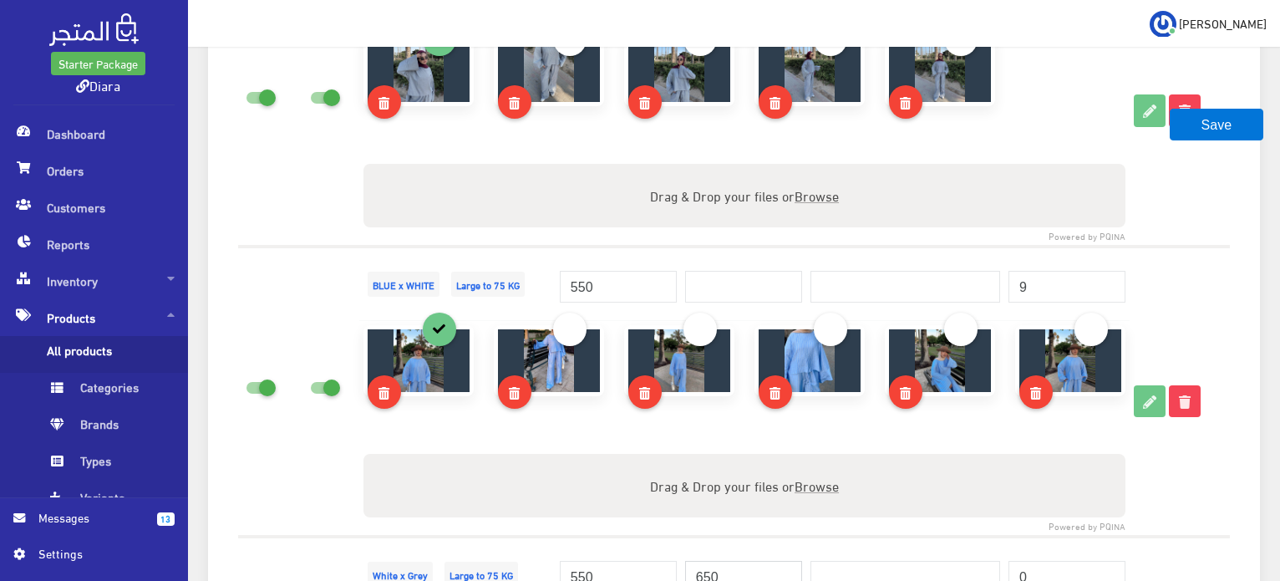
type input "650"
click at [731, 277] on input "number" at bounding box center [743, 287] width 117 height 32
paste input "650"
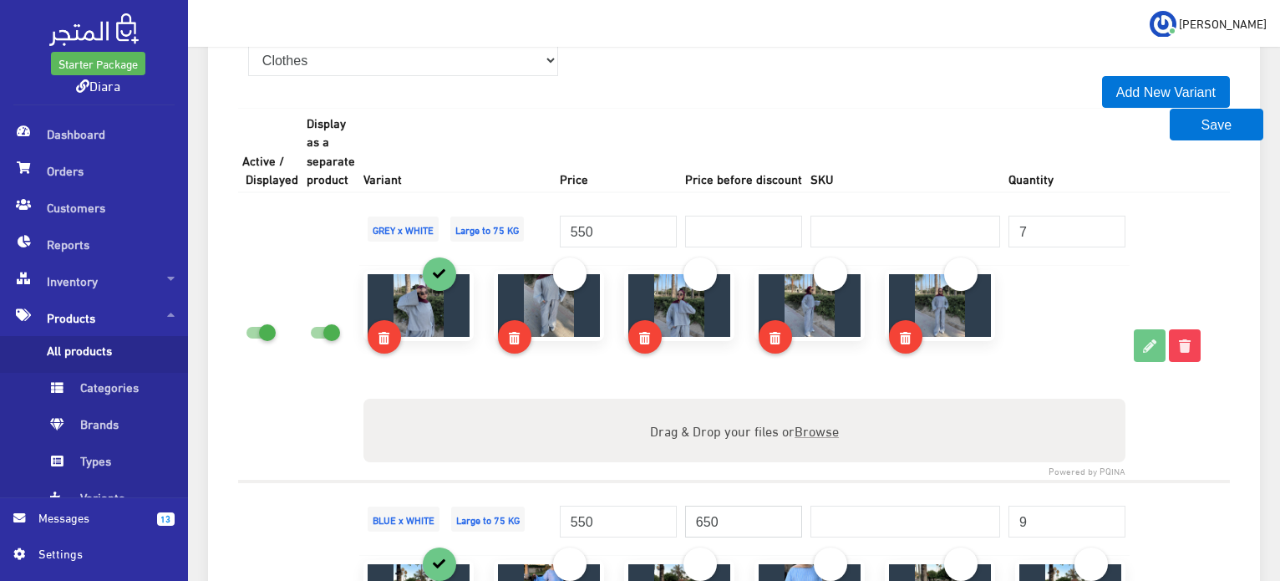
scroll to position [1397, 0]
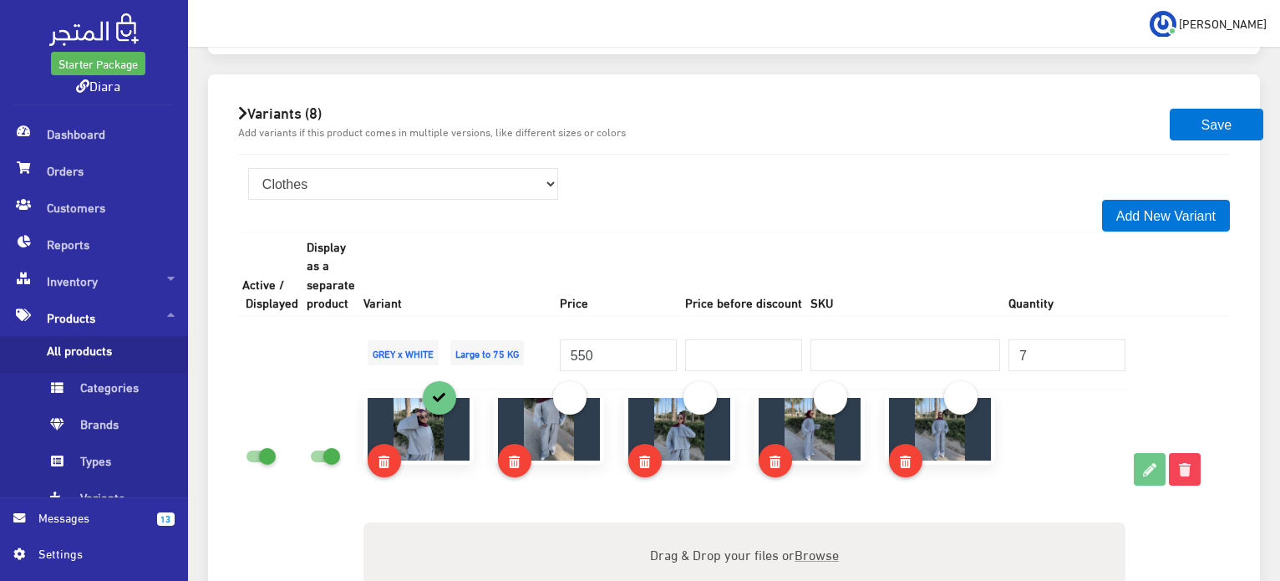
type input "650"
click at [760, 355] on input "number" at bounding box center [743, 355] width 117 height 32
paste input "650"
type input "650"
click at [1175, 130] on button "Save" at bounding box center [1217, 125] width 94 height 32
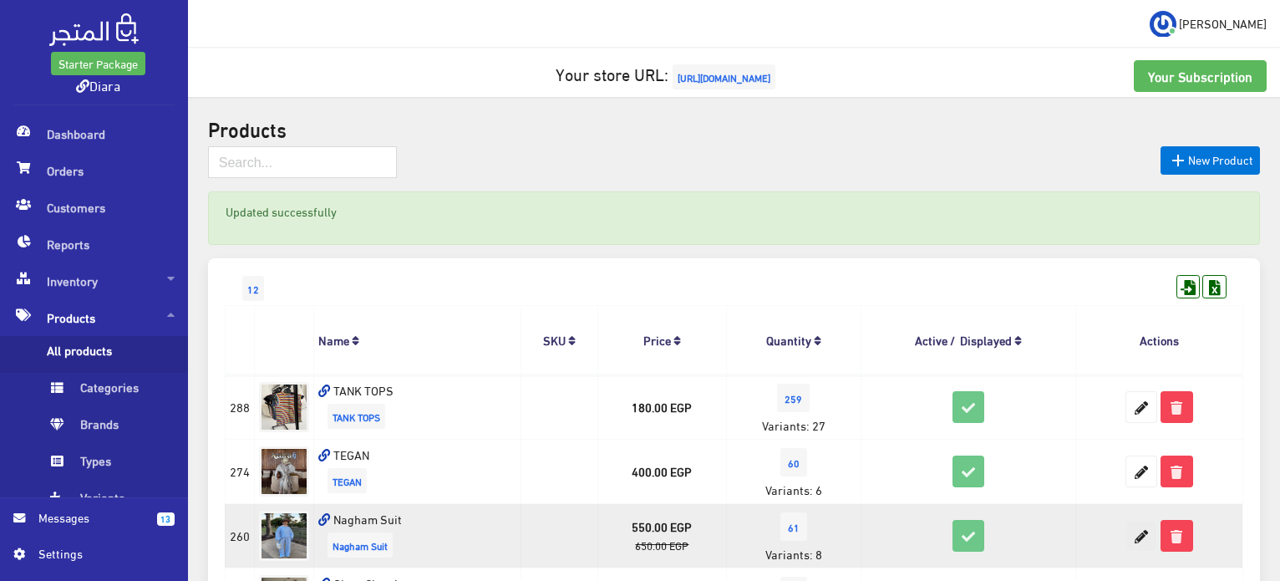
click at [1138, 525] on icon at bounding box center [1141, 536] width 30 height 30
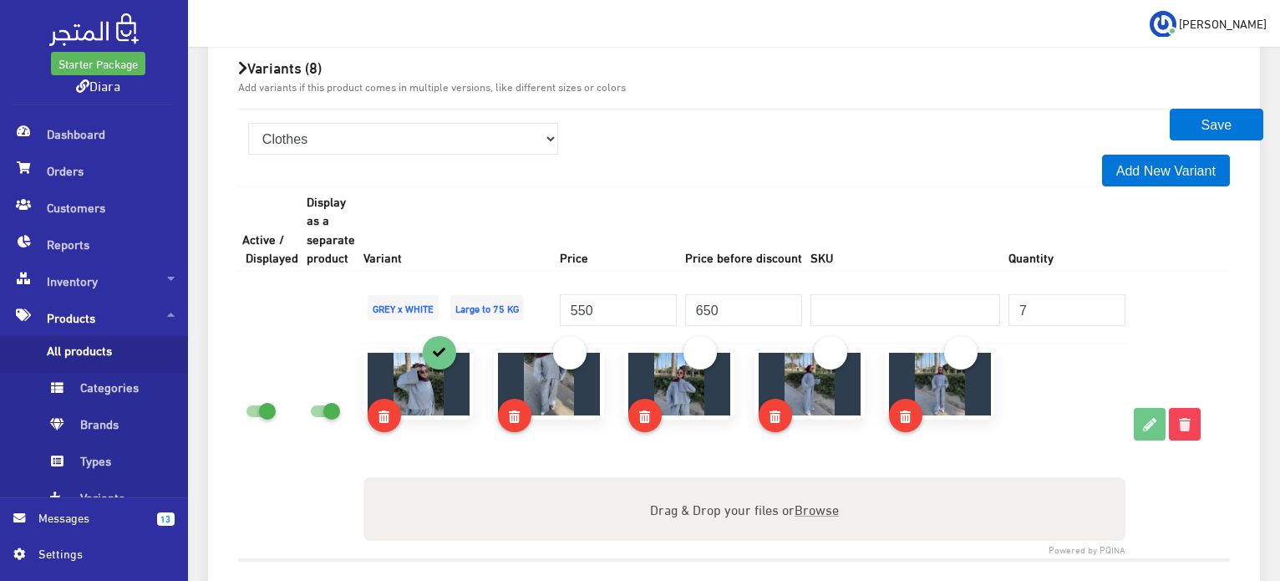
scroll to position [1477, 0]
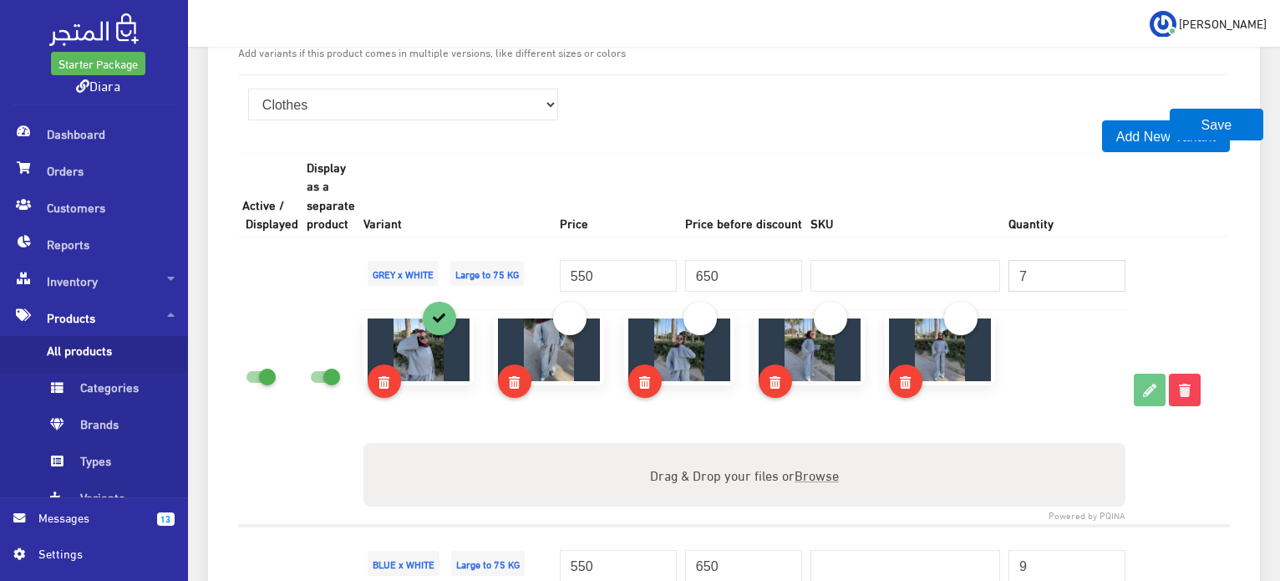
click at [1041, 273] on input "7" at bounding box center [1067, 276] width 117 height 32
click at [1042, 273] on input "7" at bounding box center [1067, 276] width 117 height 32
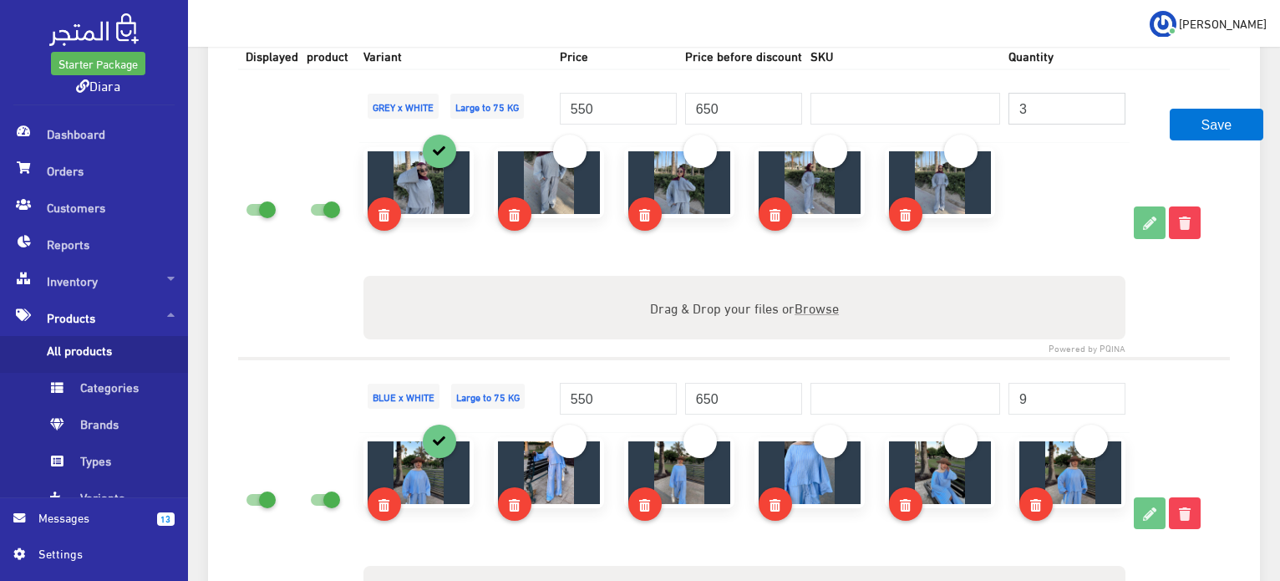
scroll to position [1638, 0]
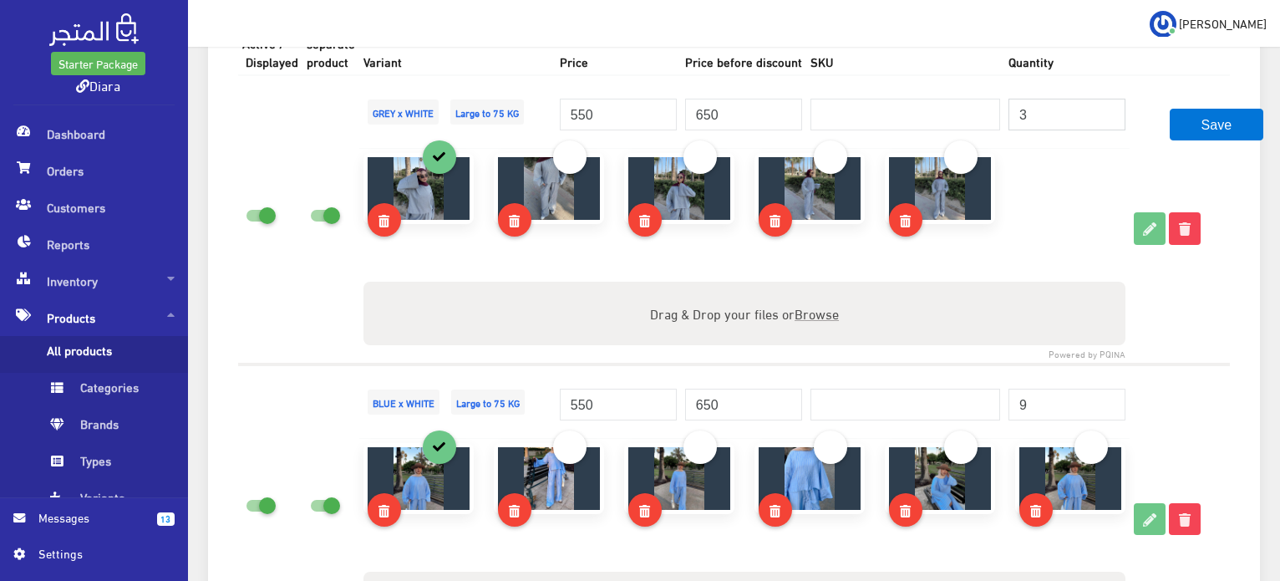
type input "3"
click at [1025, 404] on input "9" at bounding box center [1067, 405] width 117 height 32
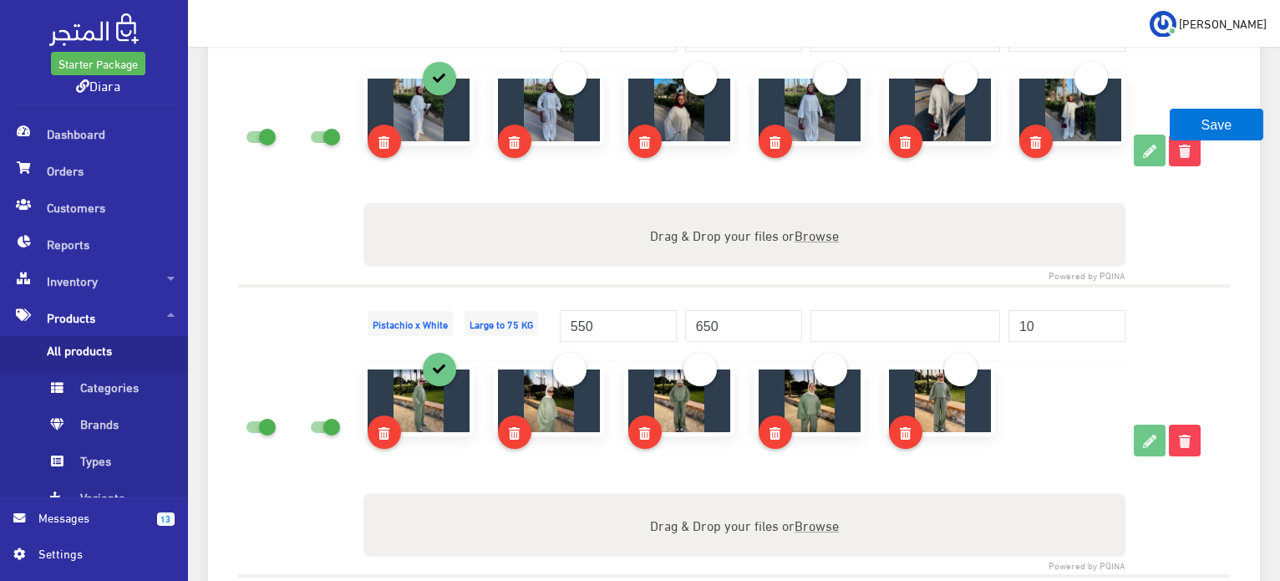
scroll to position [2423, 0]
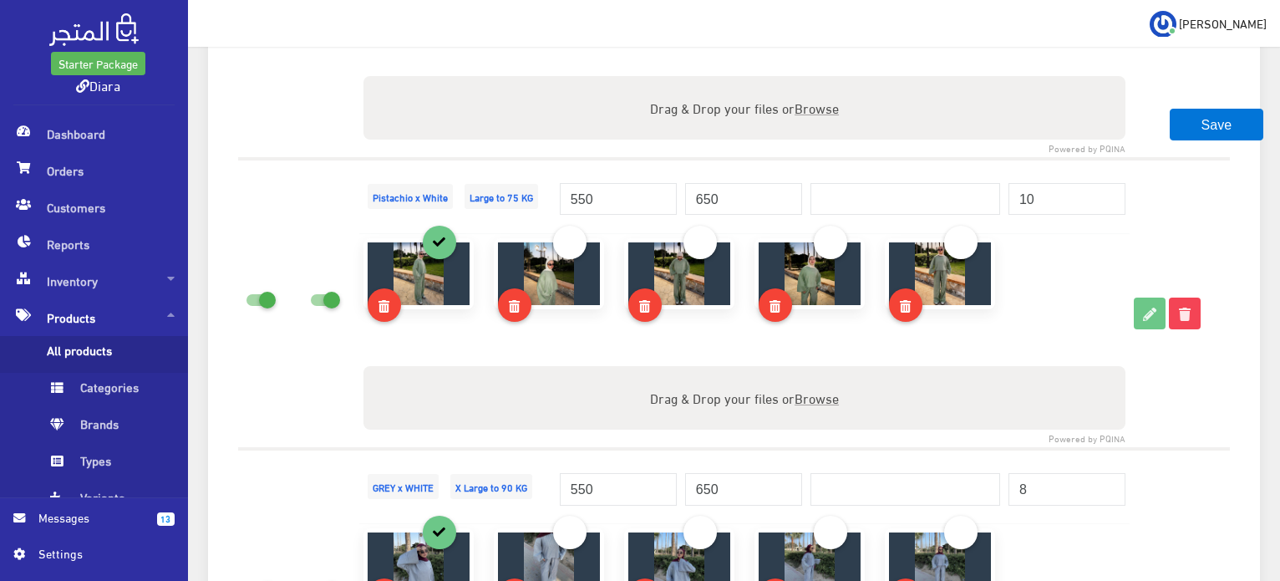
type input "5"
click at [1038, 208] on input "10" at bounding box center [1067, 199] width 117 height 32
click at [1036, 206] on input "10" at bounding box center [1067, 199] width 117 height 32
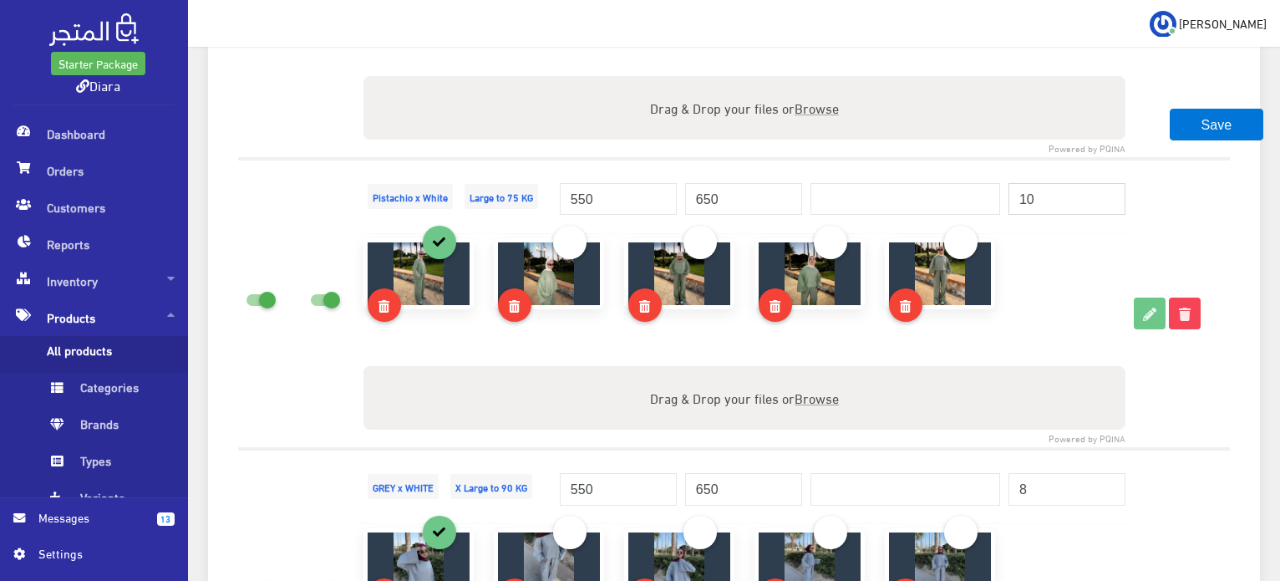
click at [1036, 206] on input "10" at bounding box center [1067, 199] width 117 height 32
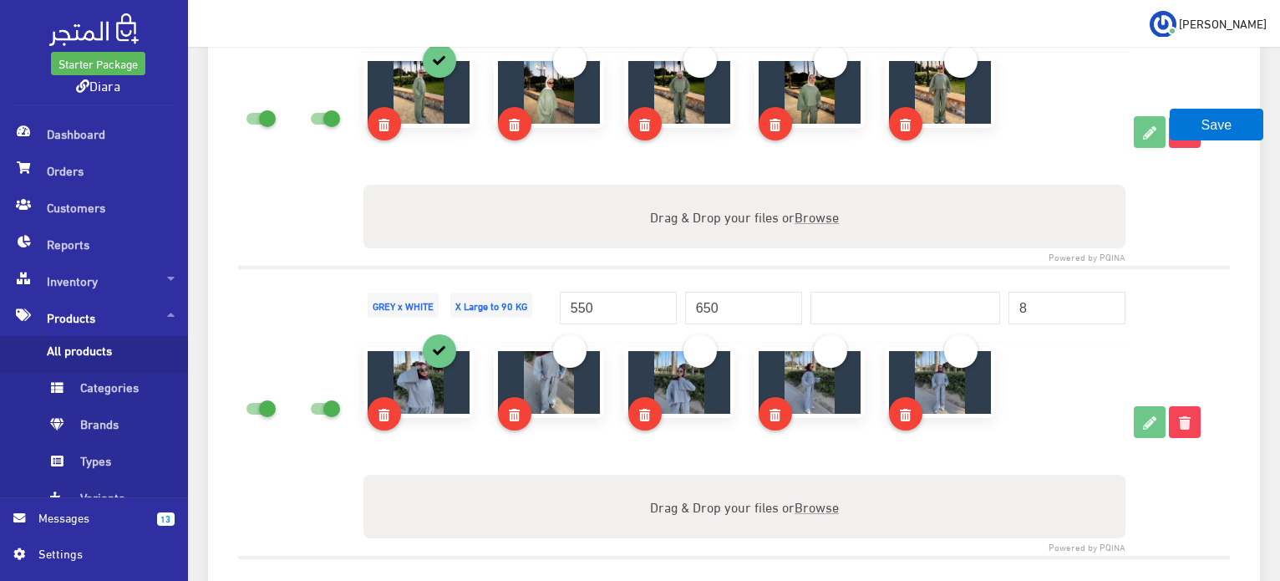
scroll to position [2644, 0]
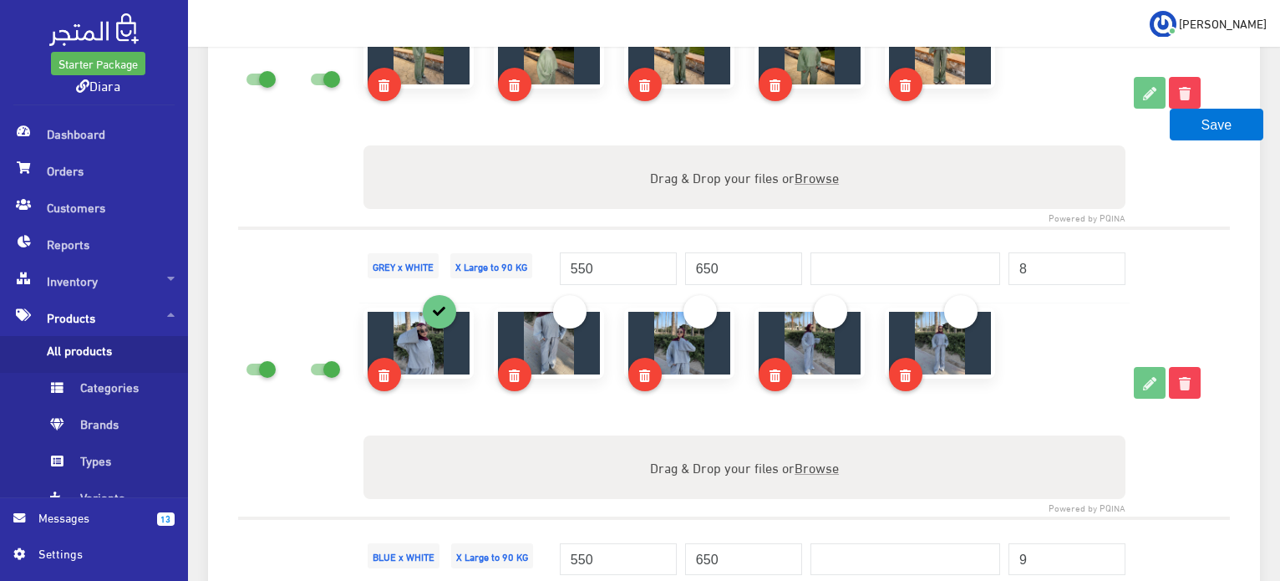
type input "5"
click at [1025, 258] on input "8" at bounding box center [1067, 268] width 117 height 32
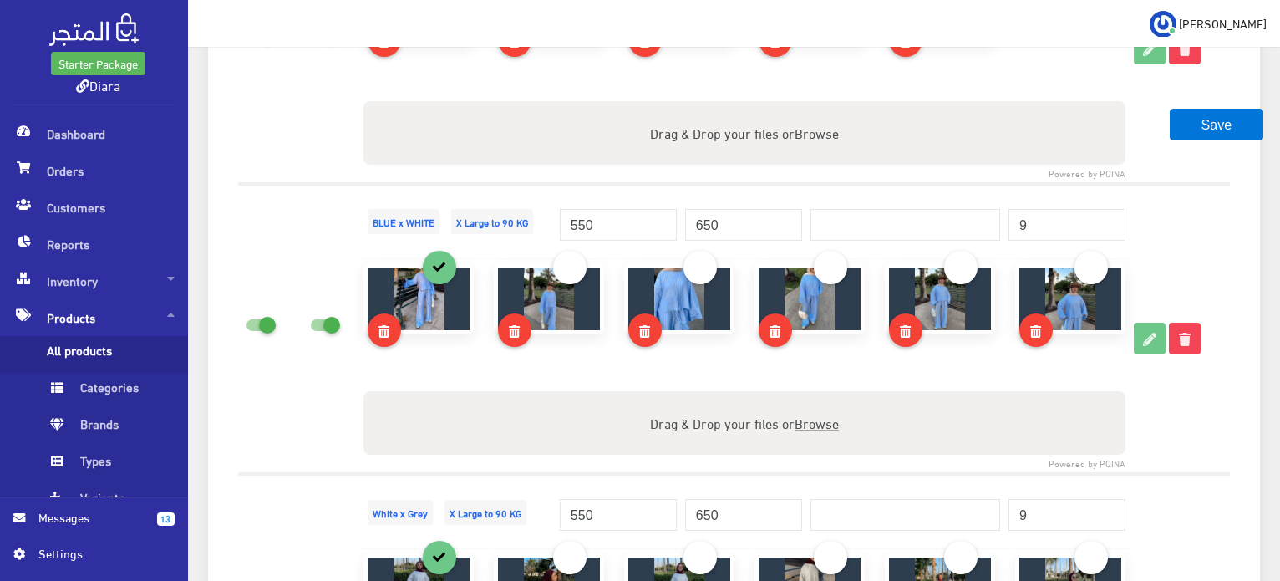
scroll to position [2982, 0]
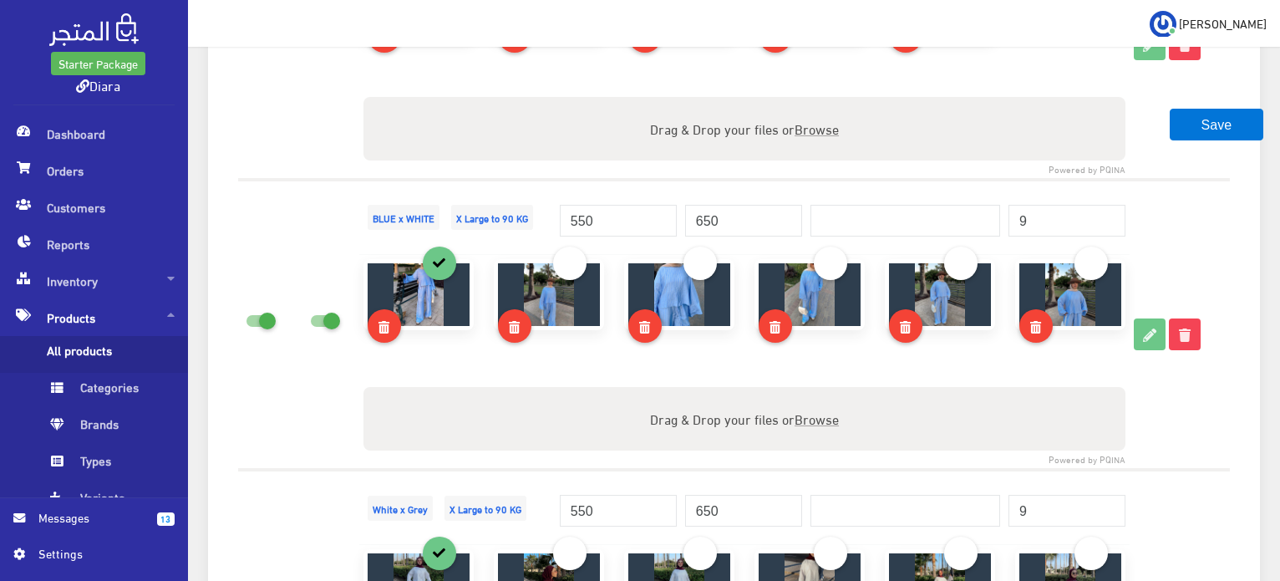
type input "5"
click at [1038, 208] on input "9" at bounding box center [1067, 221] width 117 height 32
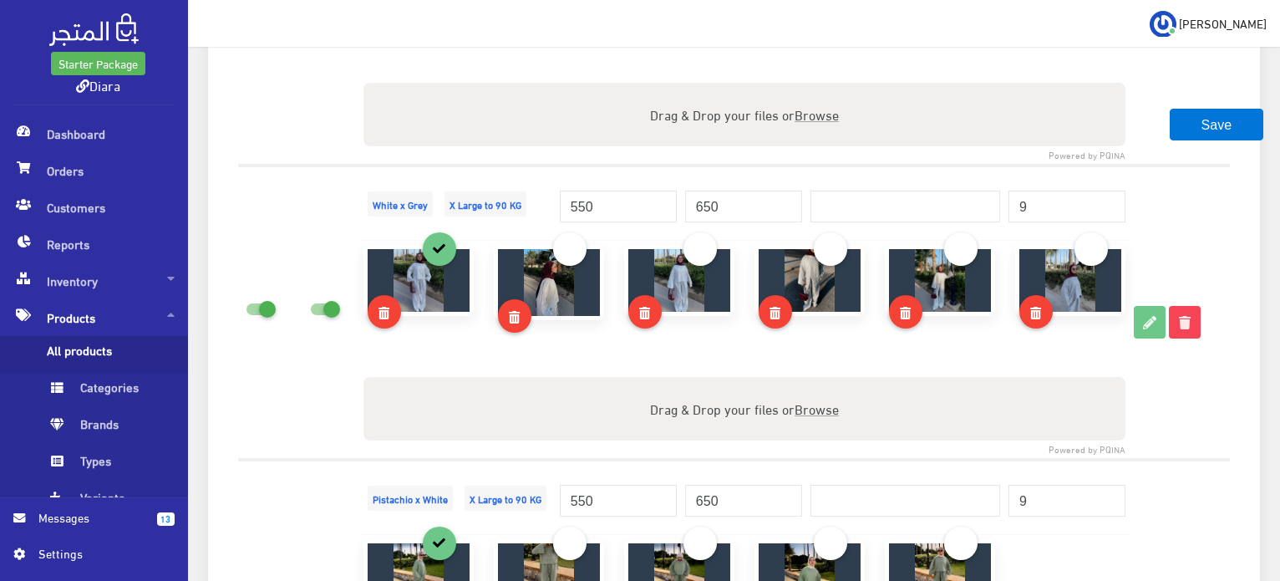
scroll to position [3287, 0]
type input "5"
click at [1040, 170] on div "9" at bounding box center [1067, 195] width 117 height 50
click at [1045, 211] on input "9" at bounding box center [1067, 206] width 117 height 32
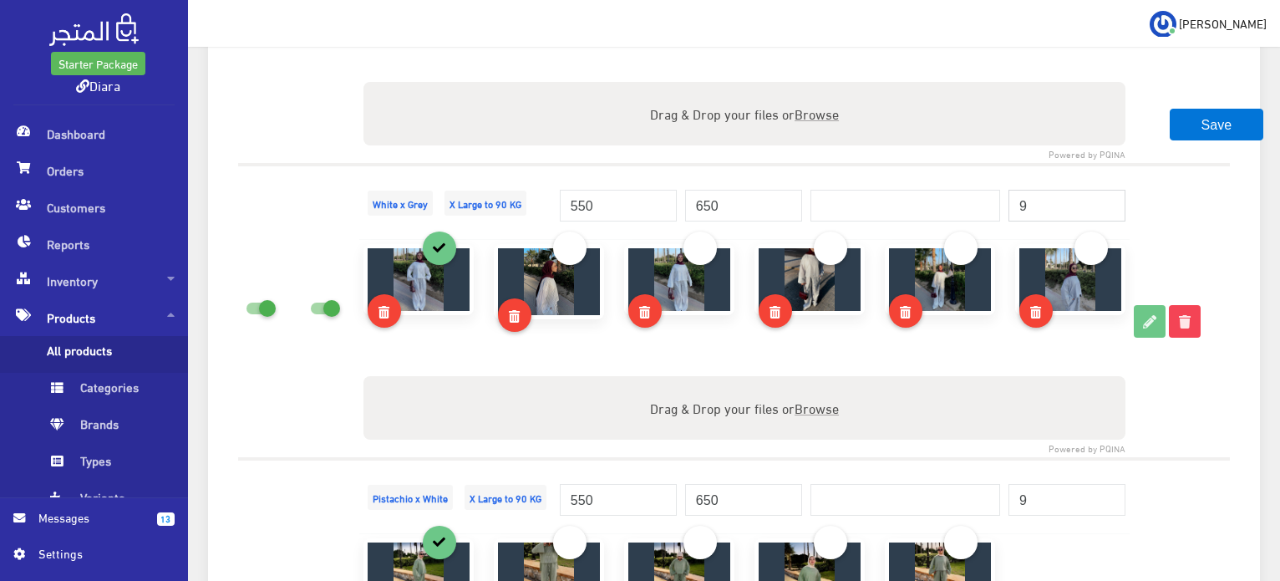
click at [1045, 211] on input "9" at bounding box center [1067, 206] width 117 height 32
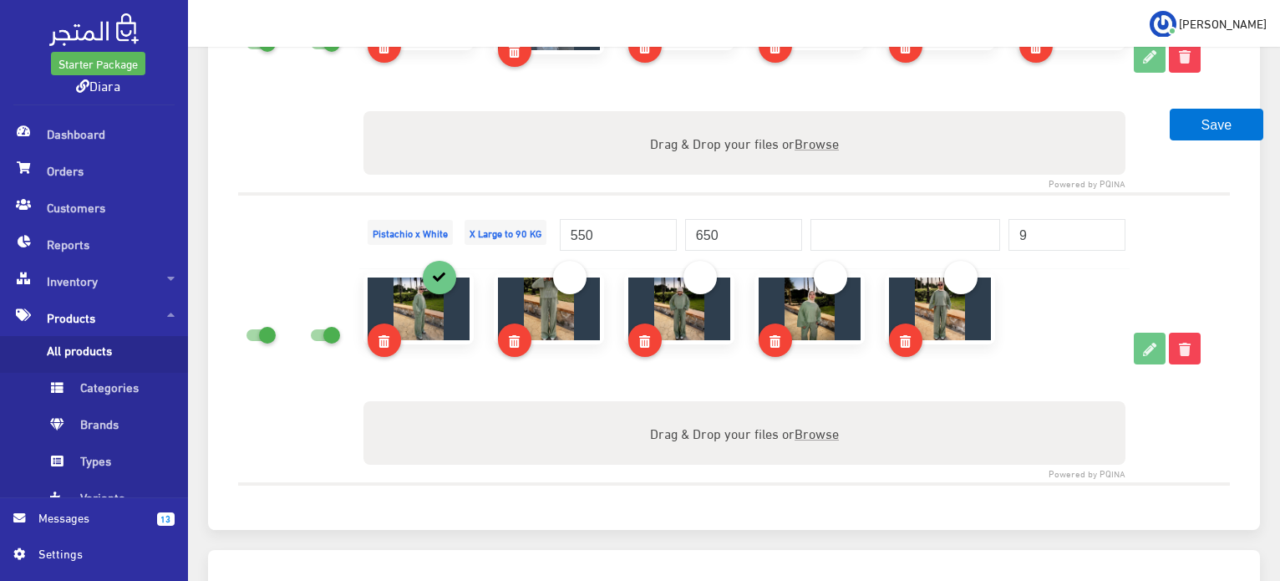
scroll to position [3597, 0]
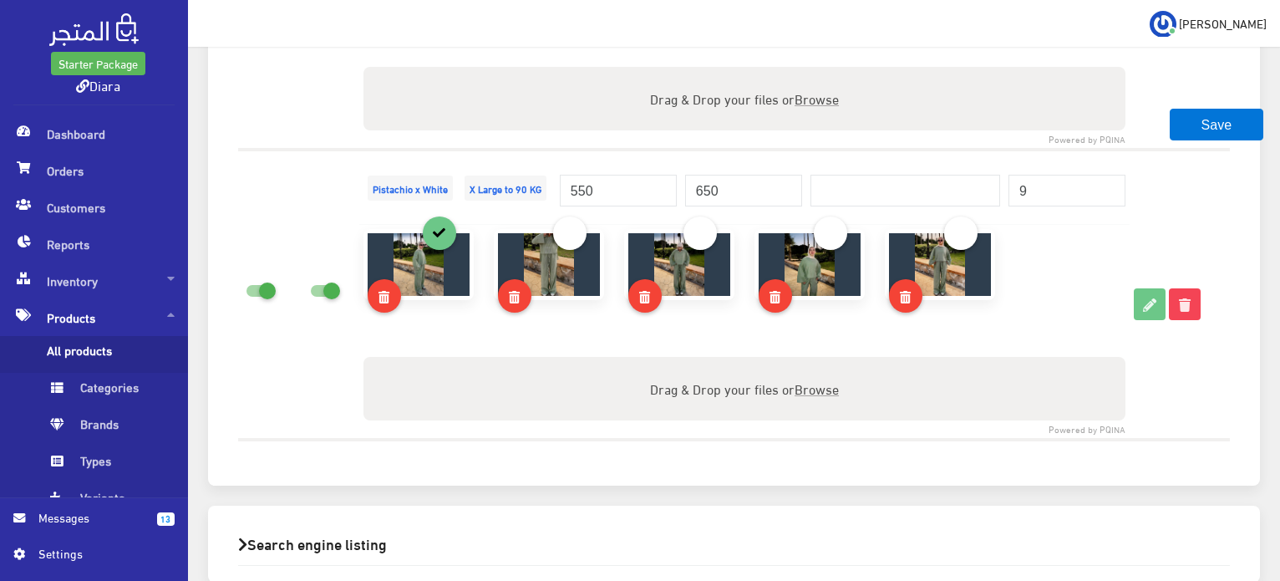
type input "5"
click at [1025, 175] on input "9" at bounding box center [1067, 191] width 117 height 32
type input "5"
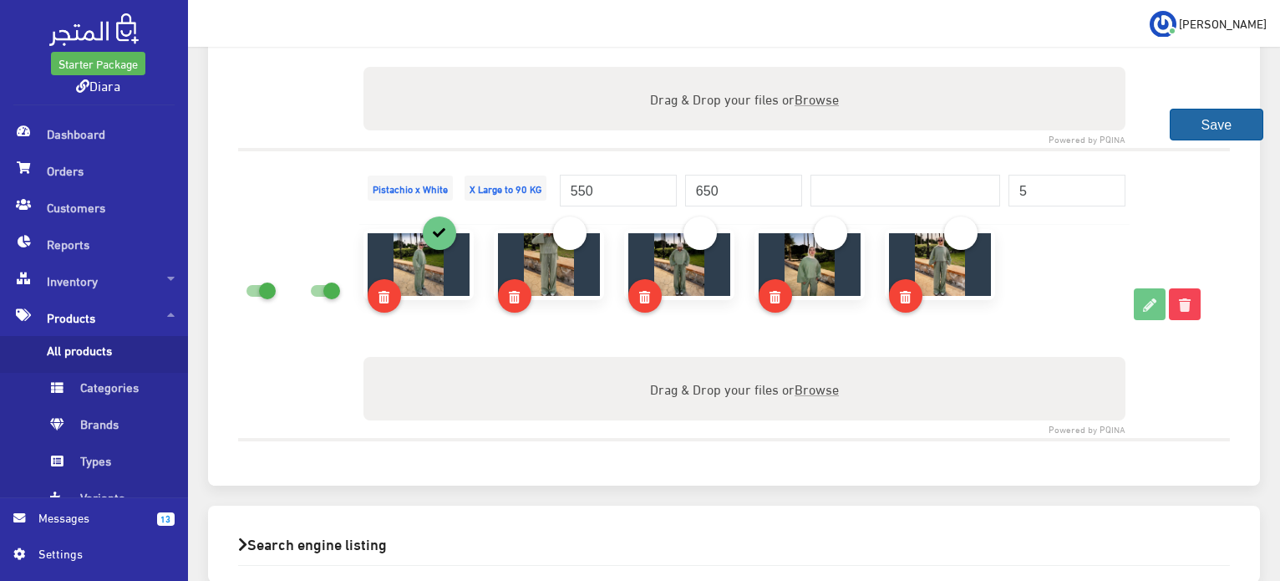
click at [1243, 120] on button "Save" at bounding box center [1217, 125] width 94 height 32
